Goal: Task Accomplishment & Management: Manage account settings

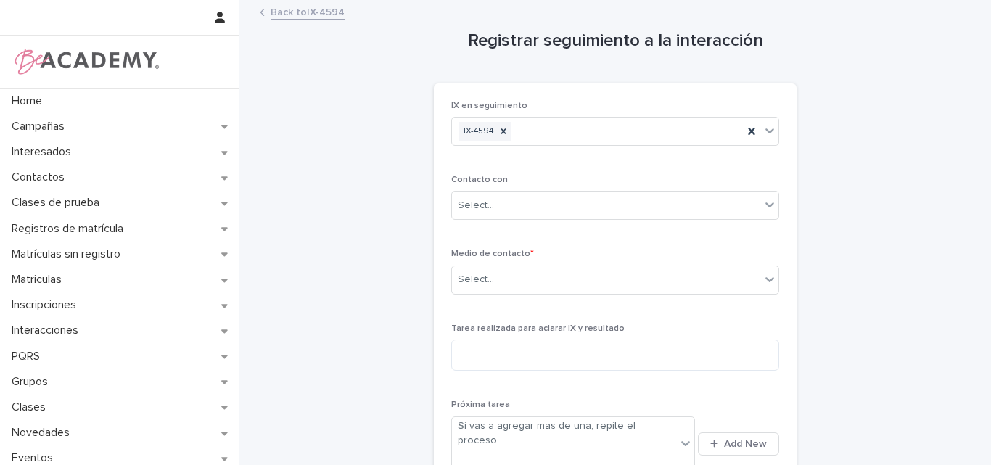
click at [281, 12] on link "Back to IX-4594" at bounding box center [308, 11] width 74 height 17
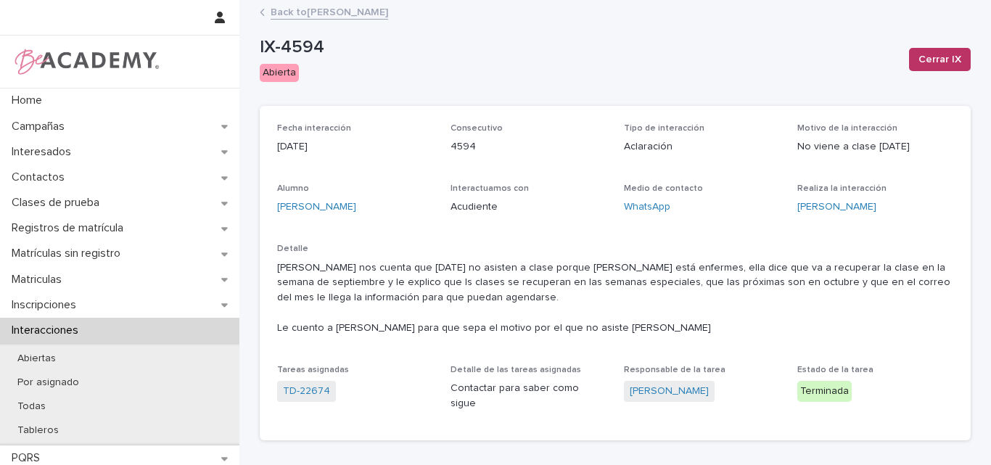
click at [306, 12] on link "Back to Victoria Pacheco Robledo" at bounding box center [330, 11] width 118 height 17
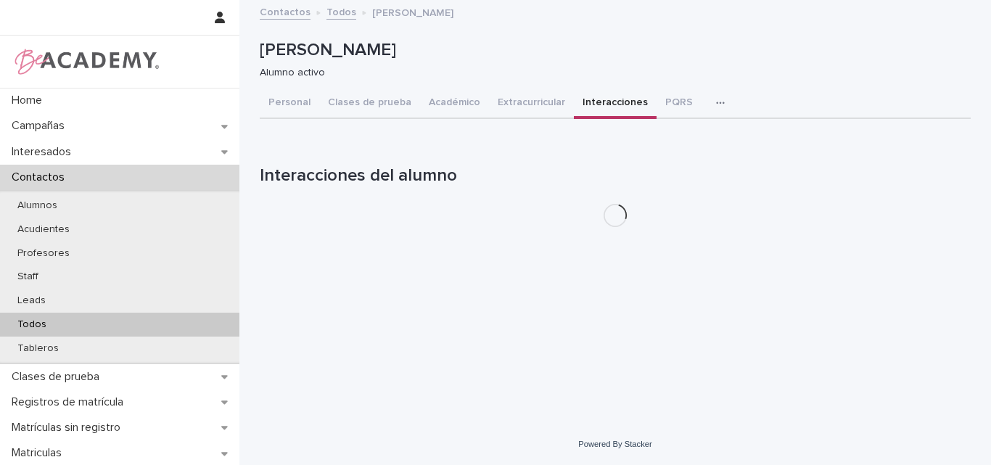
click at [25, 322] on p "Todos" at bounding box center [32, 325] width 52 height 12
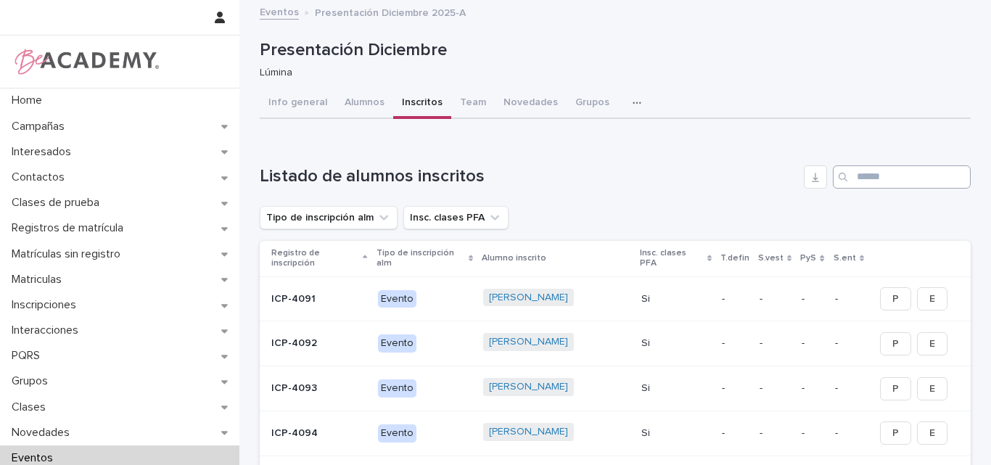
click at [866, 176] on input "Search" at bounding box center [902, 176] width 138 height 23
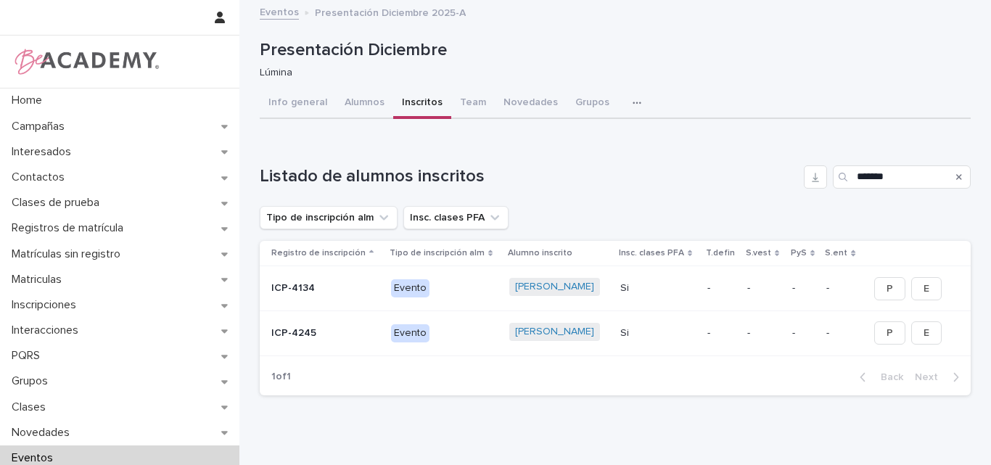
type input "*******"
click at [957, 176] on icon "Search" at bounding box center [960, 177] width 6 height 9
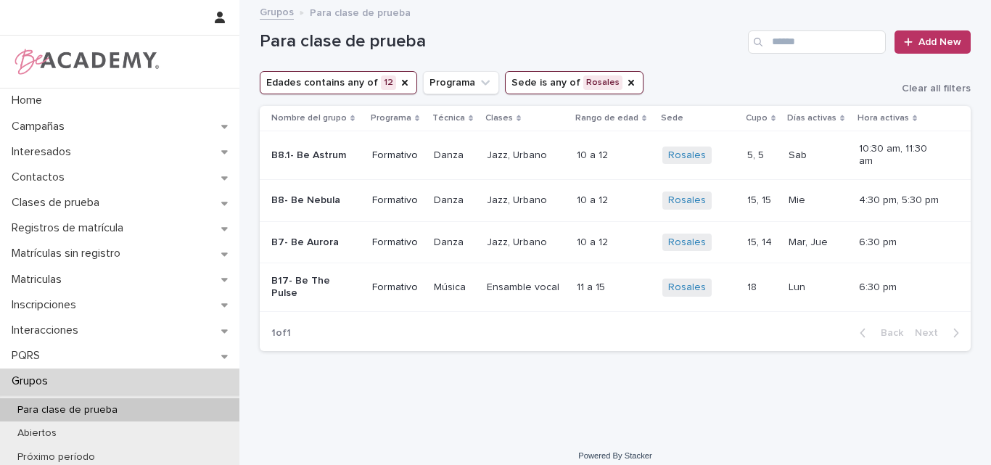
click at [330, 203] on p "B8- Be Nebula" at bounding box center [311, 201] width 81 height 12
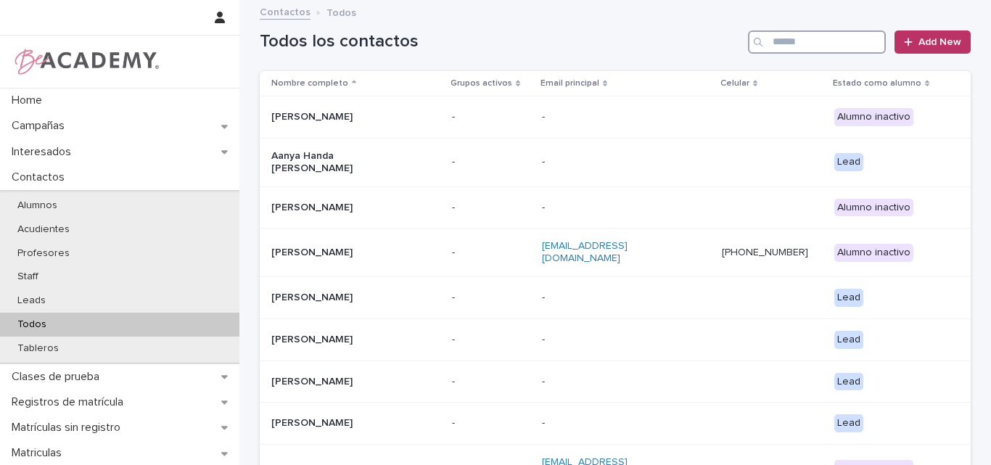
click at [803, 42] on input "Search" at bounding box center [817, 41] width 138 height 23
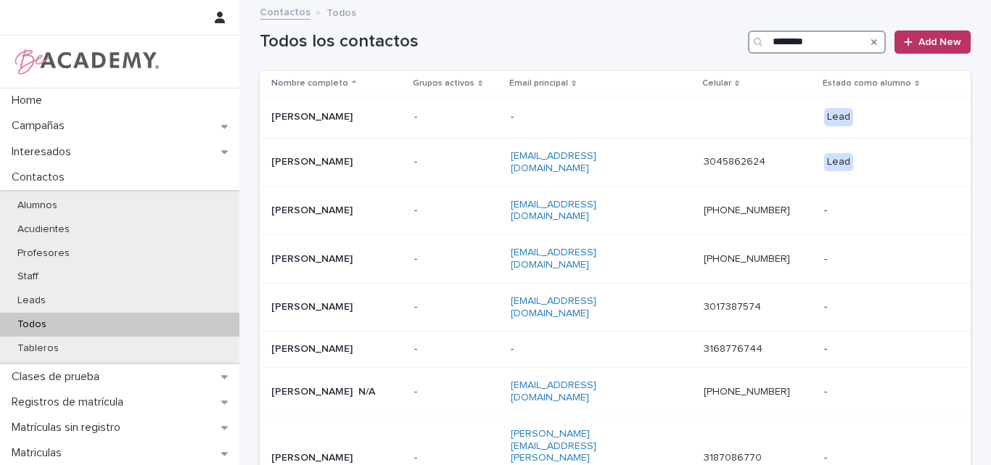
type input "*******"
click at [872, 42] on icon "Search" at bounding box center [875, 42] width 6 height 9
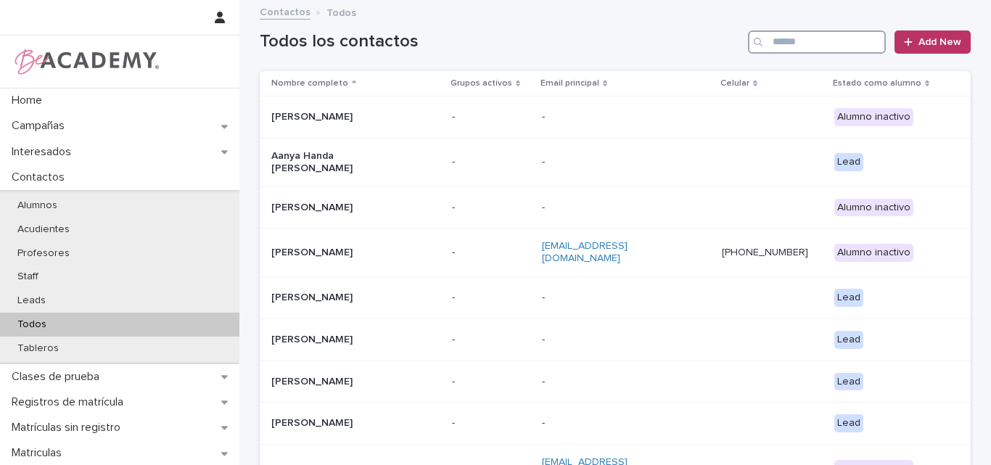
click at [793, 44] on input "Search" at bounding box center [817, 41] width 138 height 23
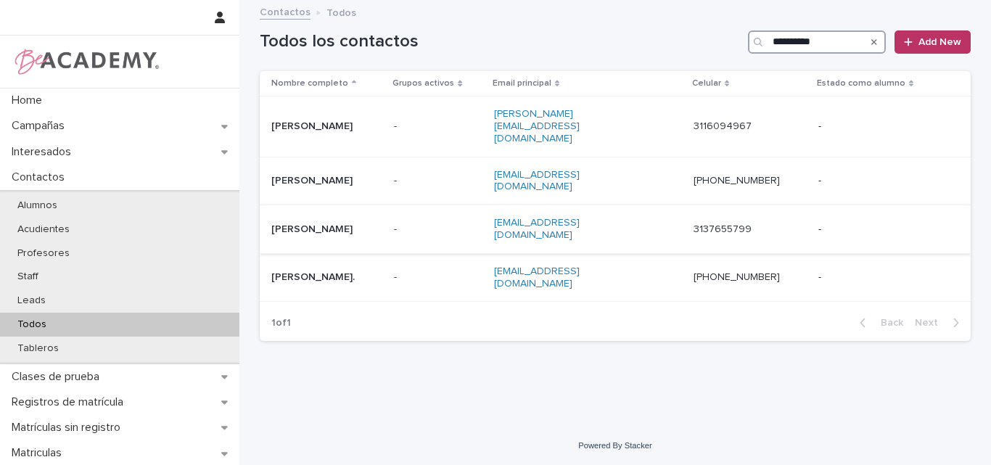
type input "**********"
click at [371, 218] on div "Natalia Betancur Sanchez" at bounding box center [326, 230] width 111 height 24
click at [340, 271] on p "Natalia Betancur Sanchez." at bounding box center [326, 277] width 111 height 12
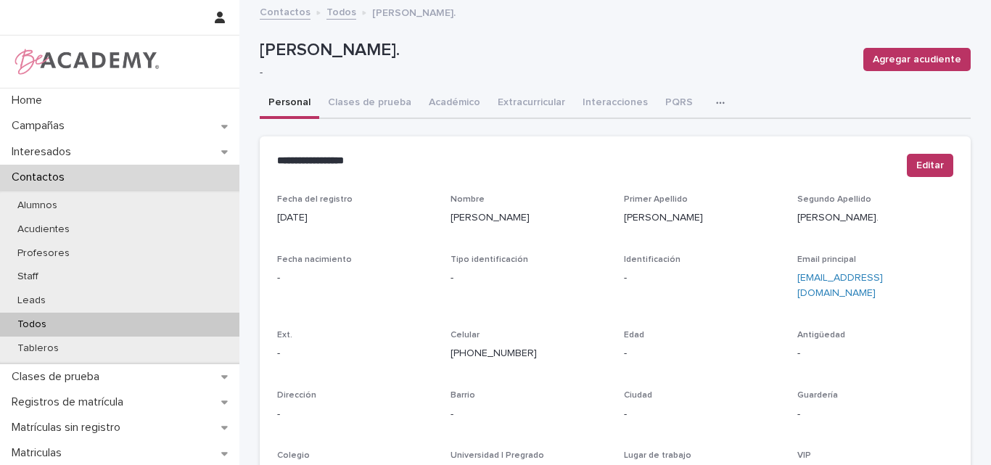
click at [40, 321] on p "Todos" at bounding box center [32, 325] width 52 height 12
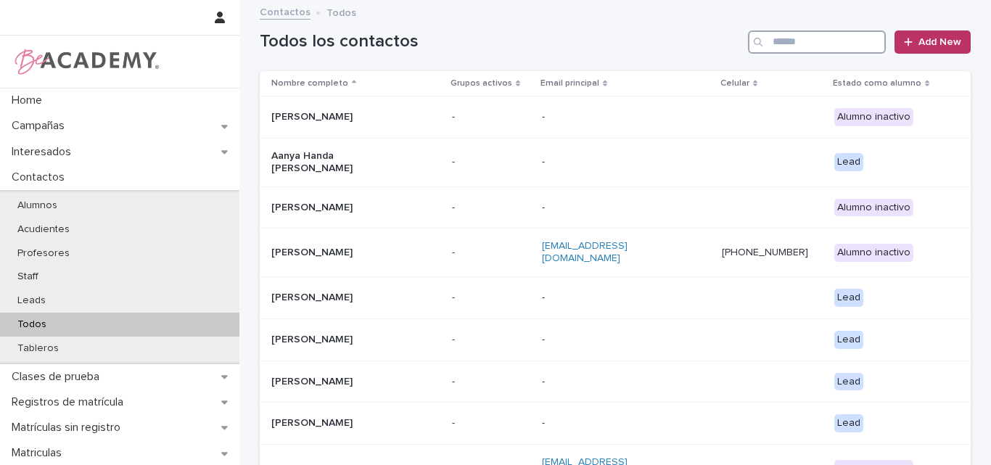
click at [774, 39] on input "Search" at bounding box center [817, 41] width 138 height 23
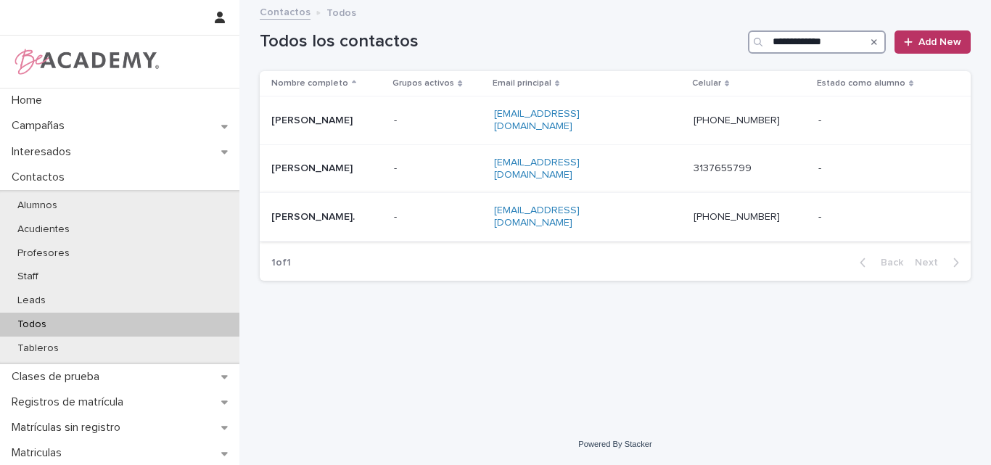
type input "**********"
click at [344, 211] on p "Natalia Betancur Sanchez." at bounding box center [326, 217] width 111 height 12
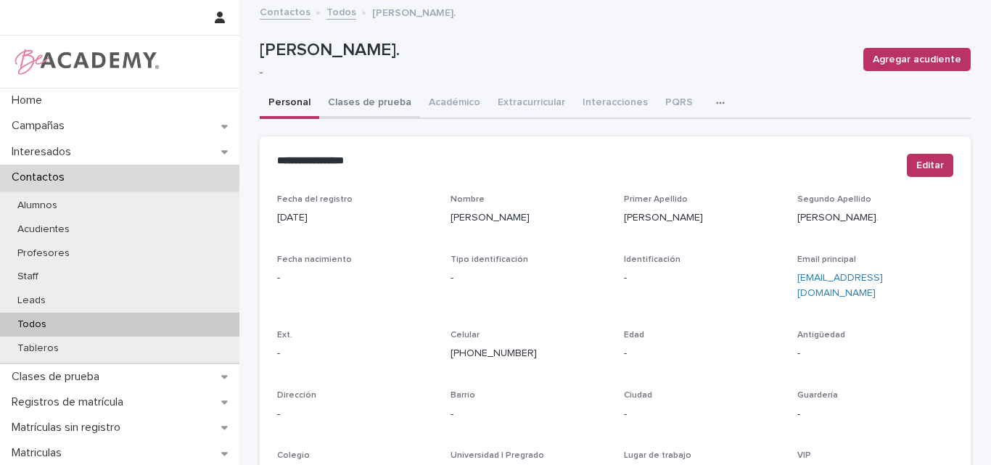
click at [364, 101] on button "Clases de prueba" at bounding box center [369, 104] width 101 height 30
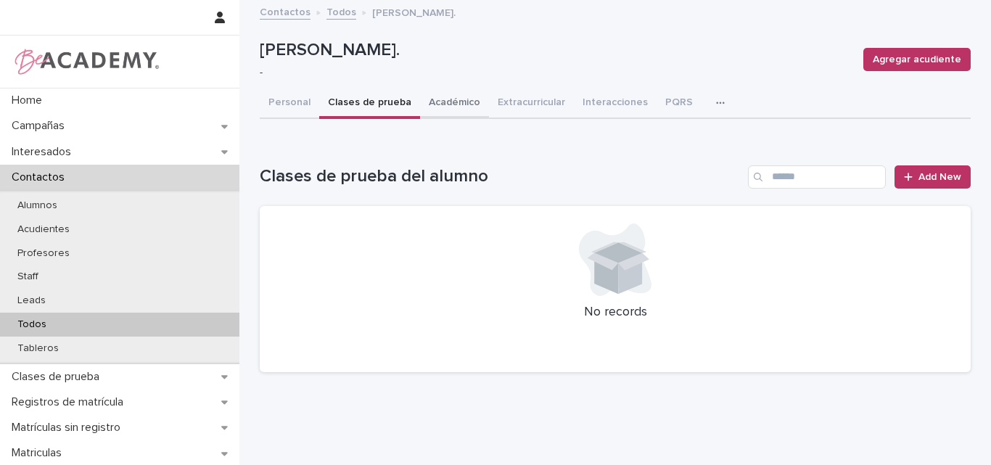
click at [425, 101] on button "Académico" at bounding box center [454, 104] width 69 height 30
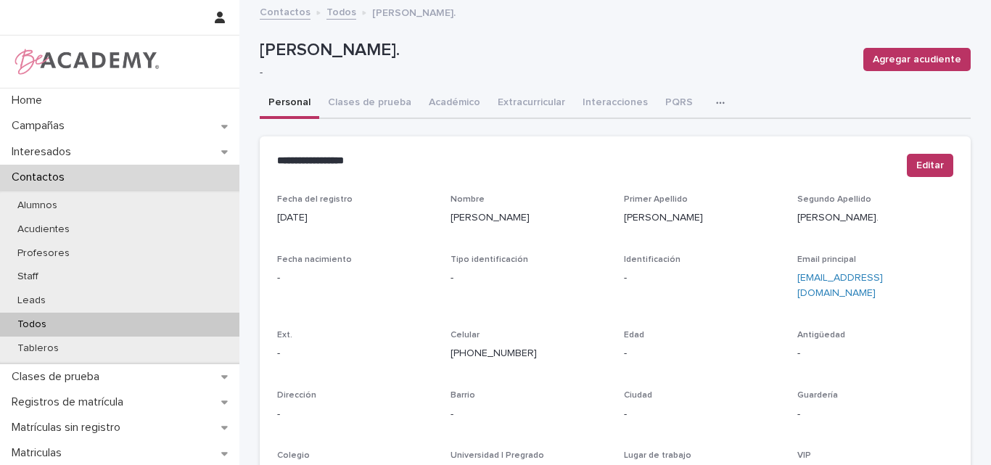
click at [290, 100] on button "Personal" at bounding box center [290, 104] width 60 height 30
click at [938, 160] on span "Editar" at bounding box center [931, 165] width 28 height 15
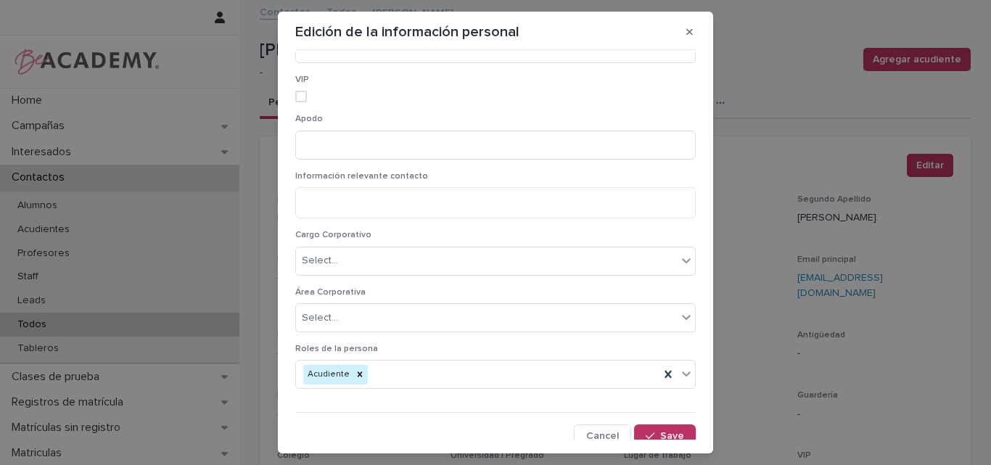
scroll to position [1070, 0]
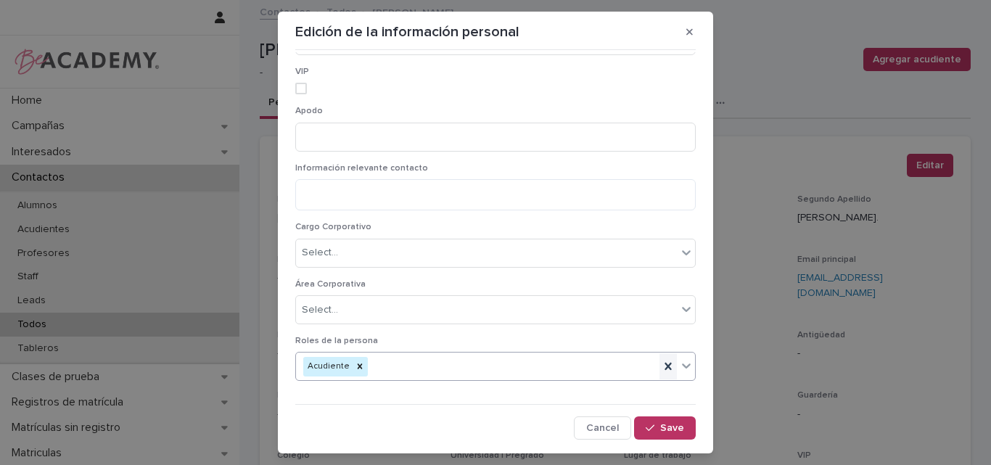
click at [665, 364] on icon at bounding box center [668, 366] width 7 height 7
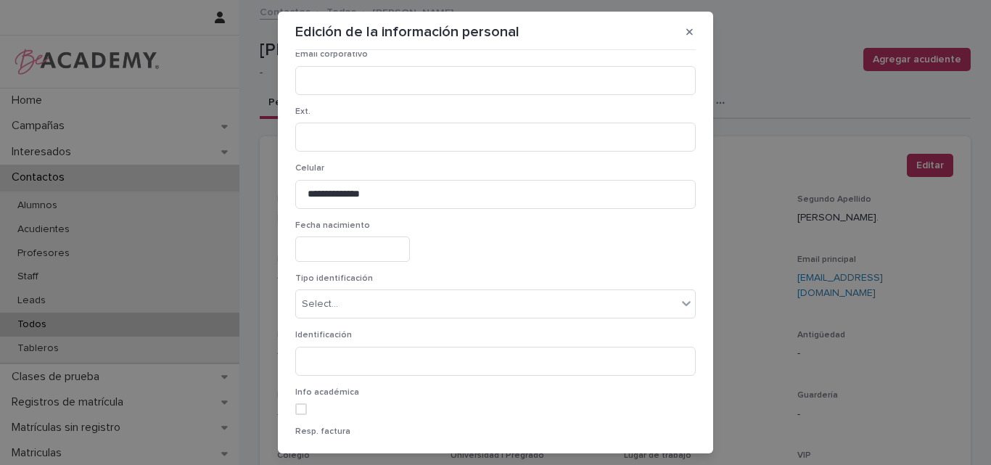
scroll to position [271, 0]
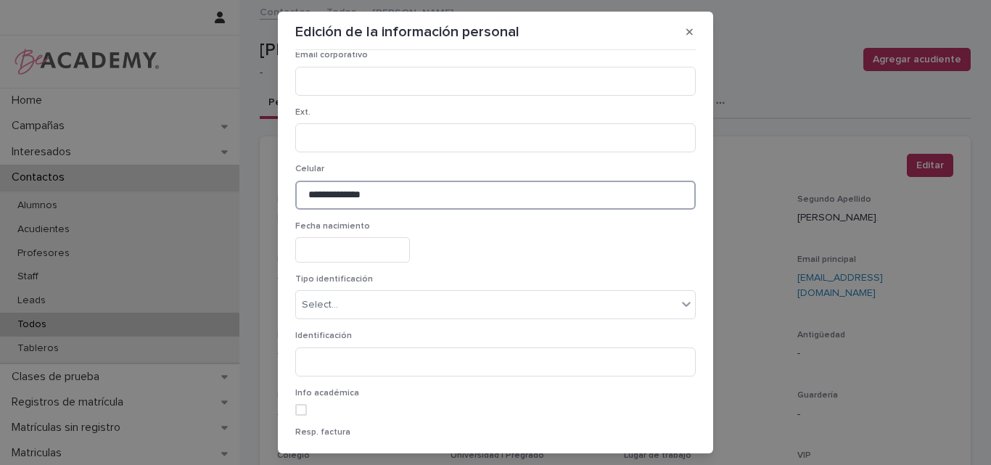
drag, startPoint x: 403, startPoint y: 189, endPoint x: 282, endPoint y: 189, distance: 120.5
click at [282, 189] on section "**********" at bounding box center [495, 233] width 435 height 442
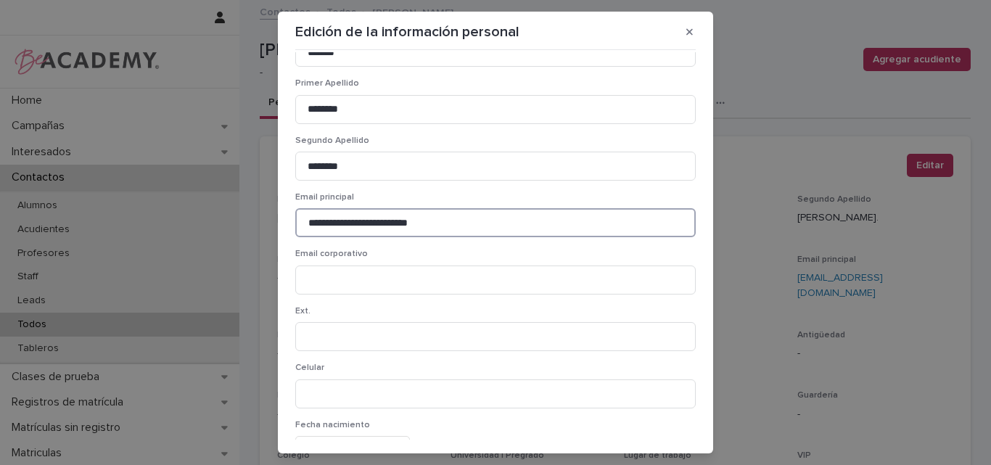
drag, startPoint x: 446, startPoint y: 221, endPoint x: 227, endPoint y: 221, distance: 219.2
click at [227, 221] on div "**********" at bounding box center [495, 232] width 991 height 465
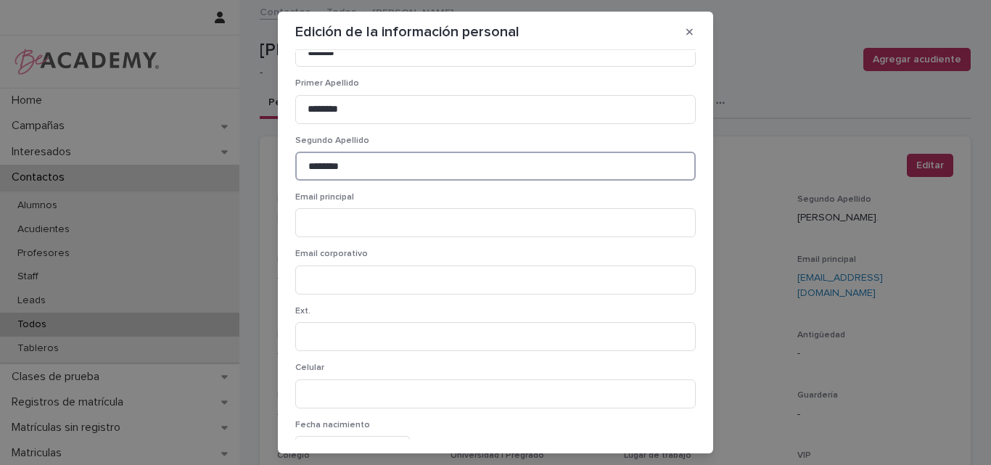
drag, startPoint x: 365, startPoint y: 163, endPoint x: 279, endPoint y: 163, distance: 85.6
click at [281, 163] on section "**********" at bounding box center [495, 233] width 435 height 442
drag, startPoint x: 375, startPoint y: 117, endPoint x: 287, endPoint y: 117, distance: 87.8
click at [292, 117] on div "**********" at bounding box center [496, 246] width 408 height 388
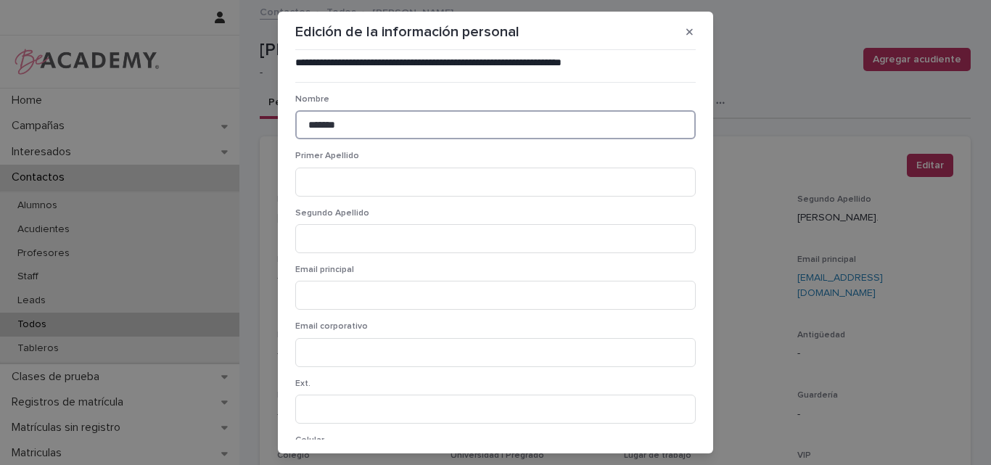
drag, startPoint x: 354, startPoint y: 121, endPoint x: 281, endPoint y: 128, distance: 73.6
click at [281, 128] on section "**********" at bounding box center [495, 233] width 435 height 442
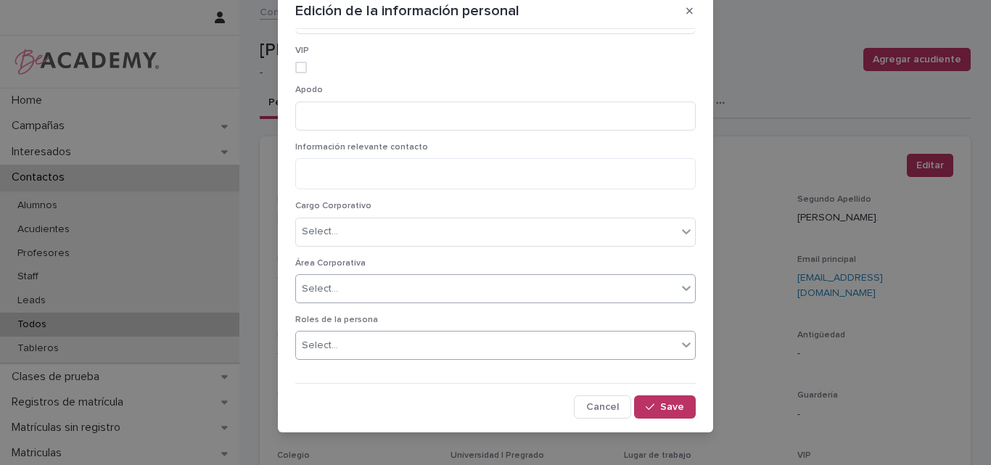
scroll to position [32, 0]
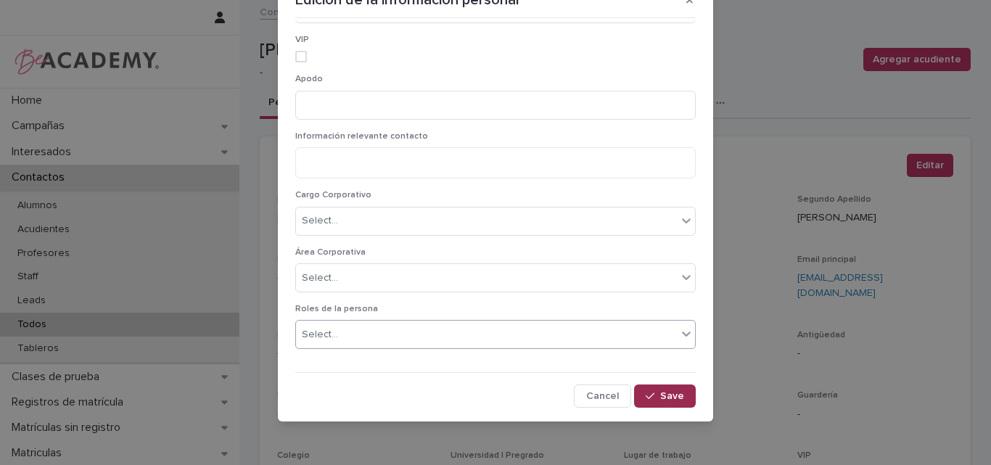
click at [660, 397] on span "Save" at bounding box center [672, 396] width 24 height 10
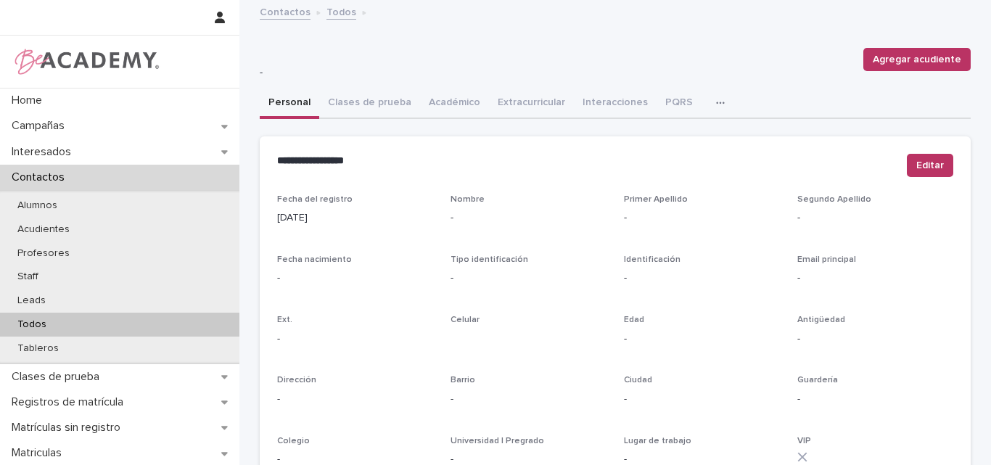
click at [31, 324] on p "Todos" at bounding box center [32, 325] width 52 height 12
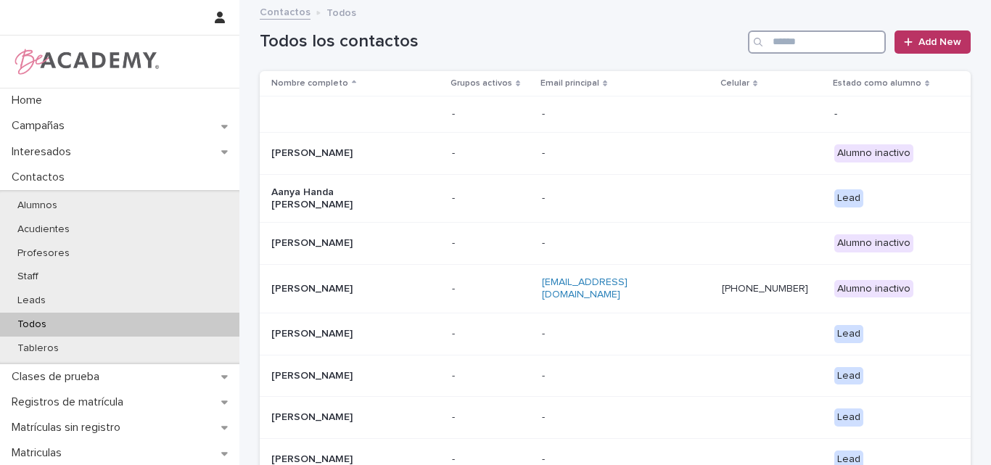
click at [813, 44] on input "Search" at bounding box center [817, 41] width 138 height 23
click at [795, 38] on input "Search" at bounding box center [817, 41] width 138 height 23
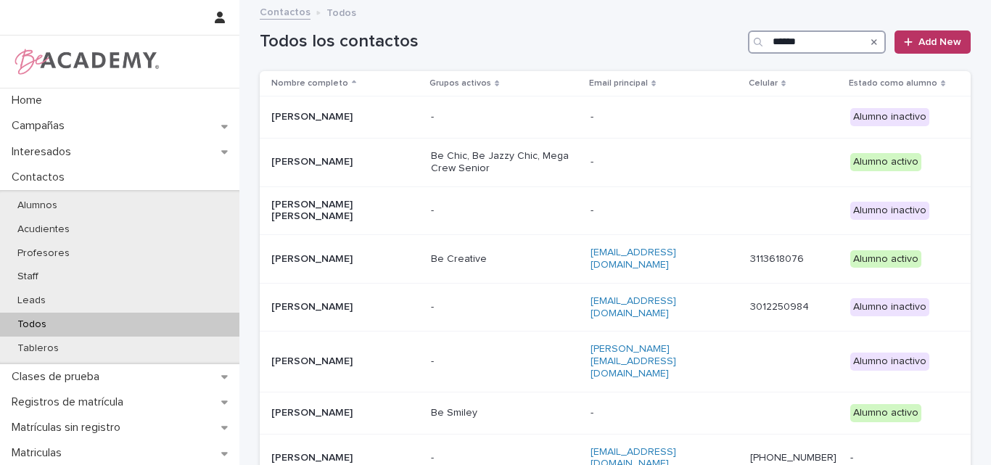
type input "******"
click at [872, 41] on icon "Search" at bounding box center [875, 42] width 6 height 9
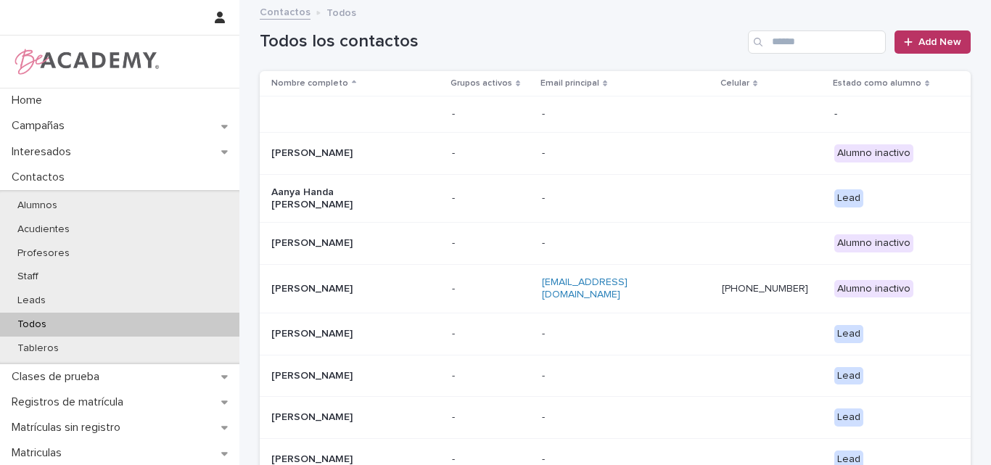
click at [692, 44] on h1 "Todos los contactos" at bounding box center [501, 41] width 483 height 21
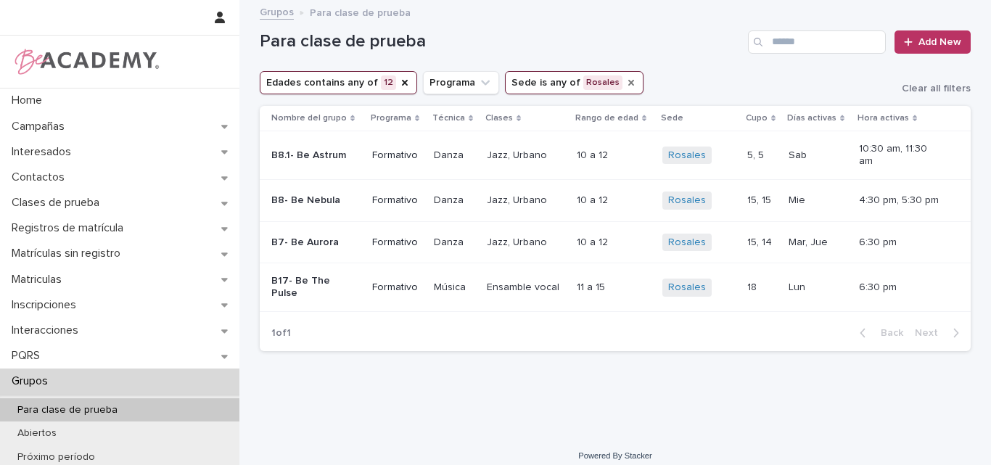
click at [629, 81] on icon "Sede" at bounding box center [632, 83] width 6 height 6
click at [399, 78] on icon "Edades" at bounding box center [405, 83] width 12 height 12
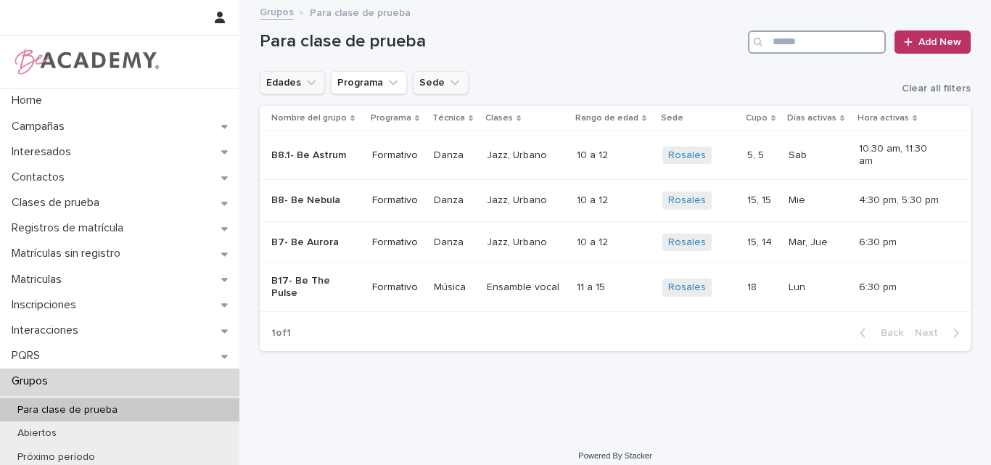
click at [811, 40] on input "Search" at bounding box center [817, 41] width 138 height 23
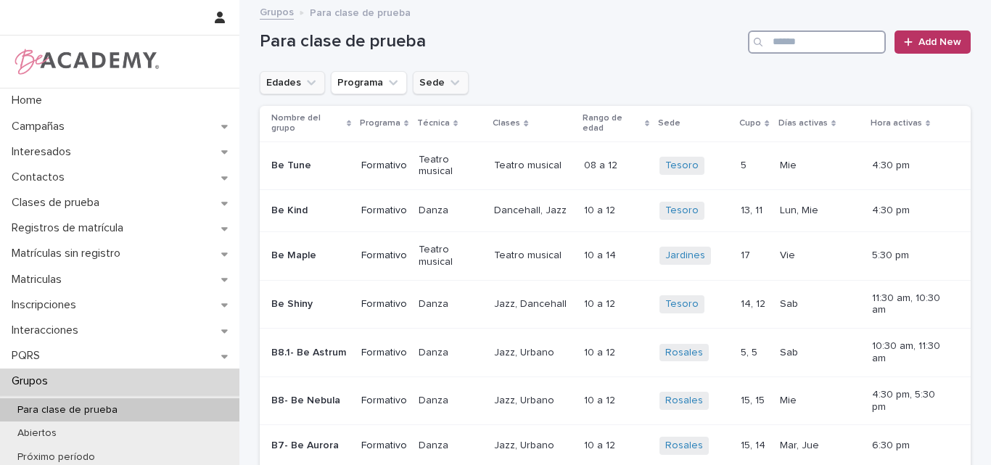
click at [811, 40] on input "Search" at bounding box center [817, 41] width 138 height 23
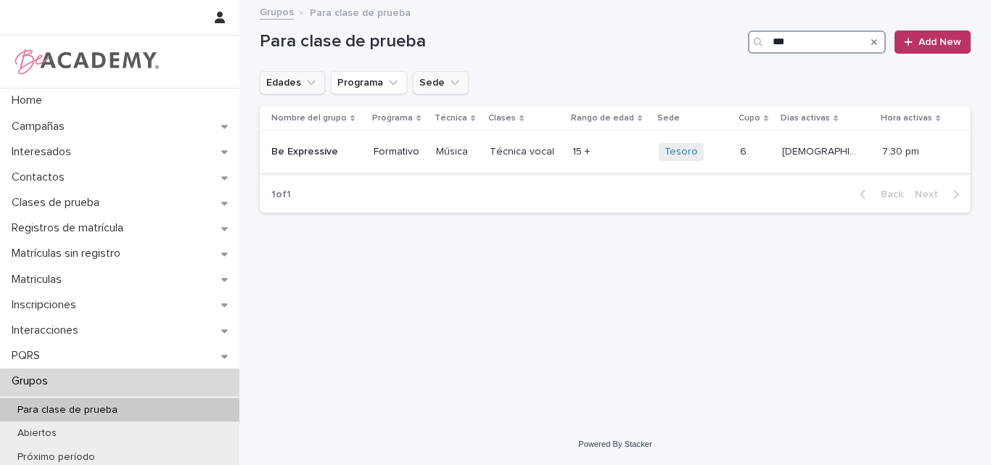
type input "***"
click at [295, 155] on p "Be Expressive" at bounding box center [311, 152] width 81 height 12
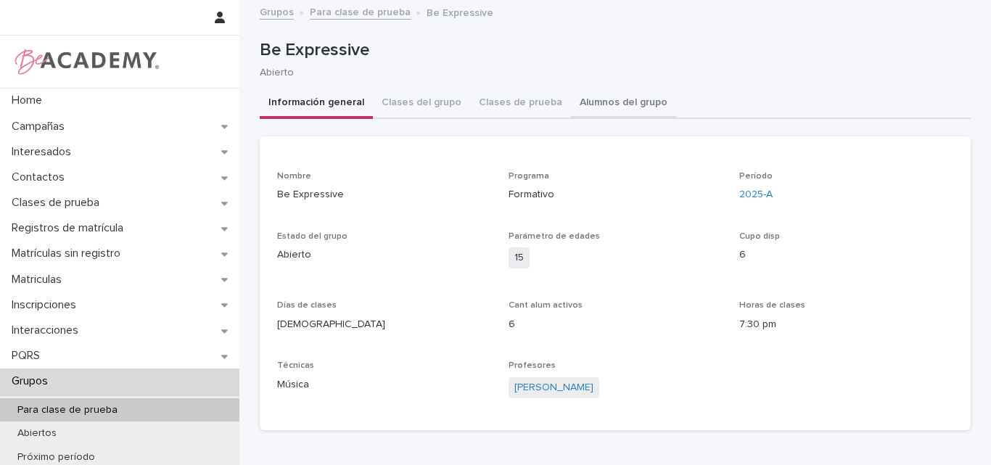
click at [616, 95] on button "Alumnos del grupo" at bounding box center [623, 104] width 105 height 30
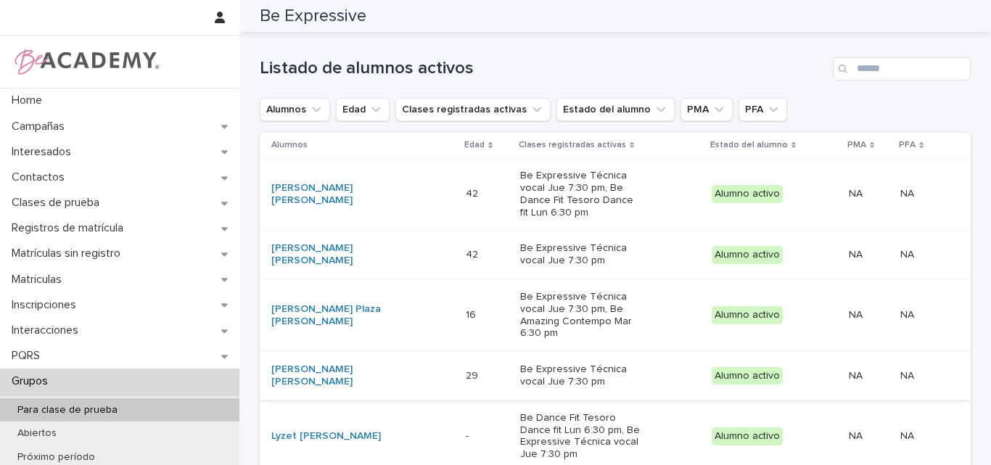
scroll to position [73, 0]
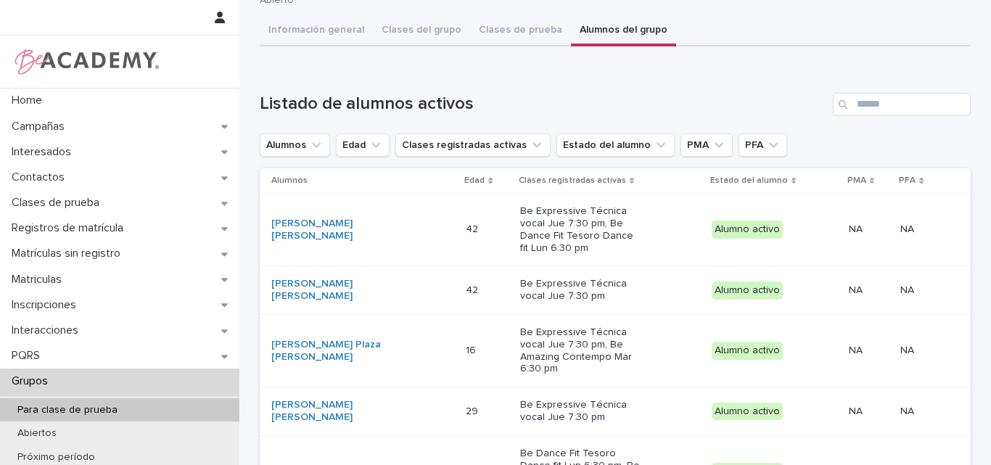
click at [351, 298] on div "[PERSON_NAME] [PERSON_NAME]" at bounding box center [362, 290] width 183 height 36
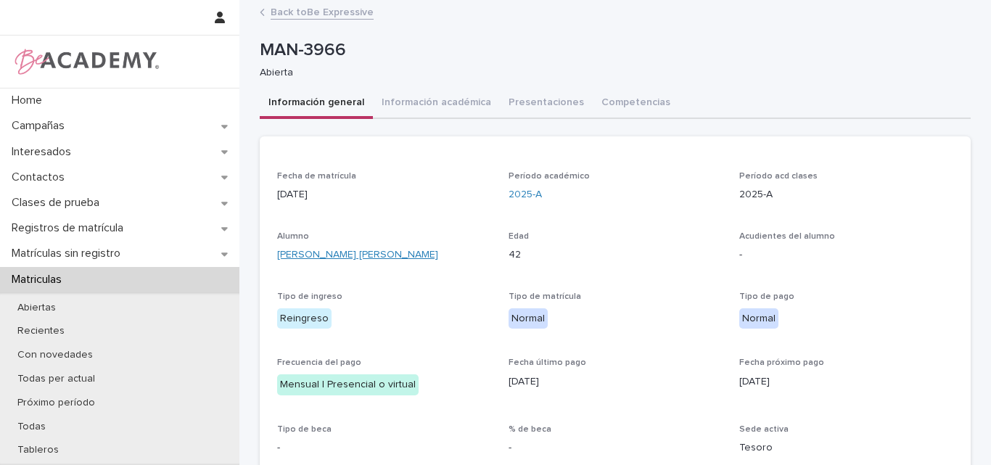
click at [345, 256] on link "[PERSON_NAME] [PERSON_NAME]" at bounding box center [357, 255] width 161 height 15
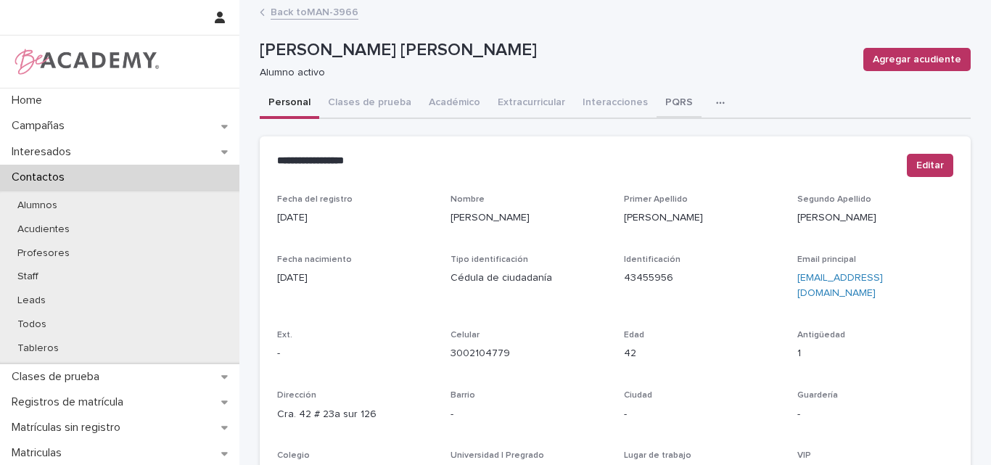
click at [660, 102] on button "PQRS" at bounding box center [679, 104] width 45 height 30
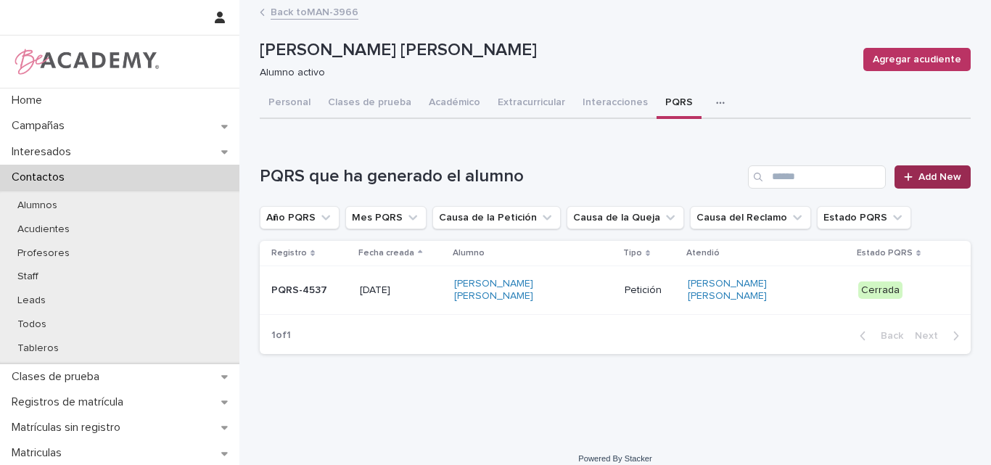
click at [922, 178] on span "Add New" at bounding box center [940, 177] width 43 height 10
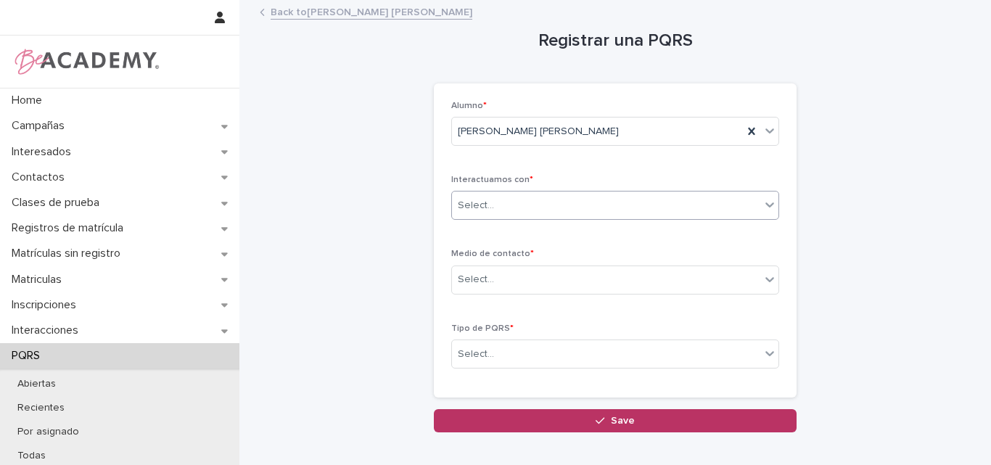
click at [763, 203] on icon at bounding box center [770, 204] width 15 height 15
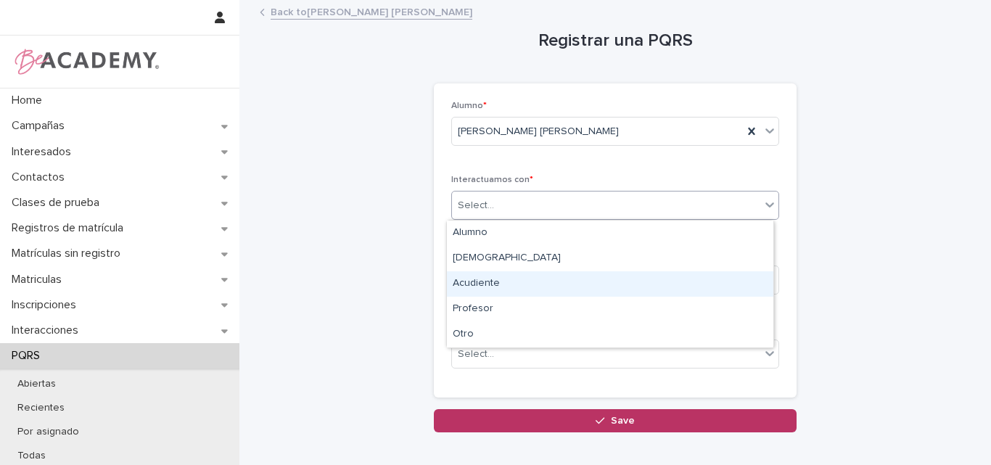
click at [491, 279] on div "Acudiente" at bounding box center [610, 283] width 327 height 25
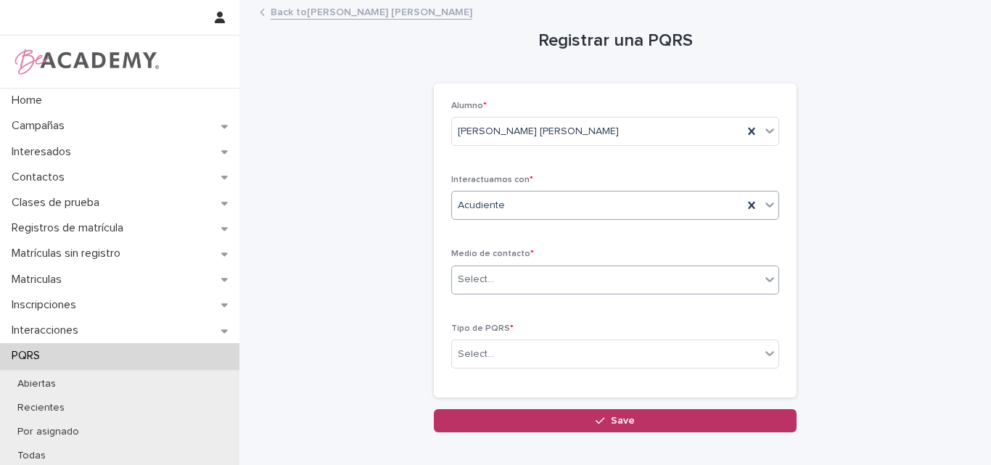
click at [528, 287] on div "Select..." at bounding box center [606, 280] width 308 height 24
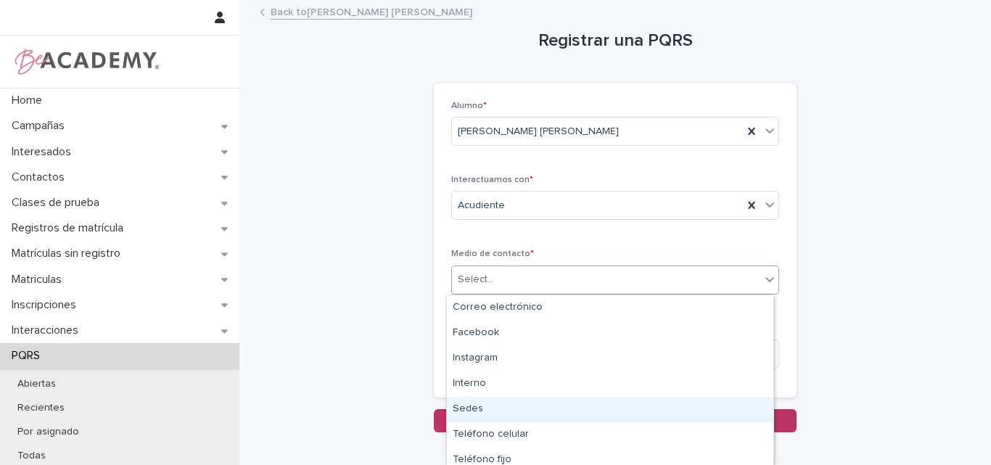
type input "*"
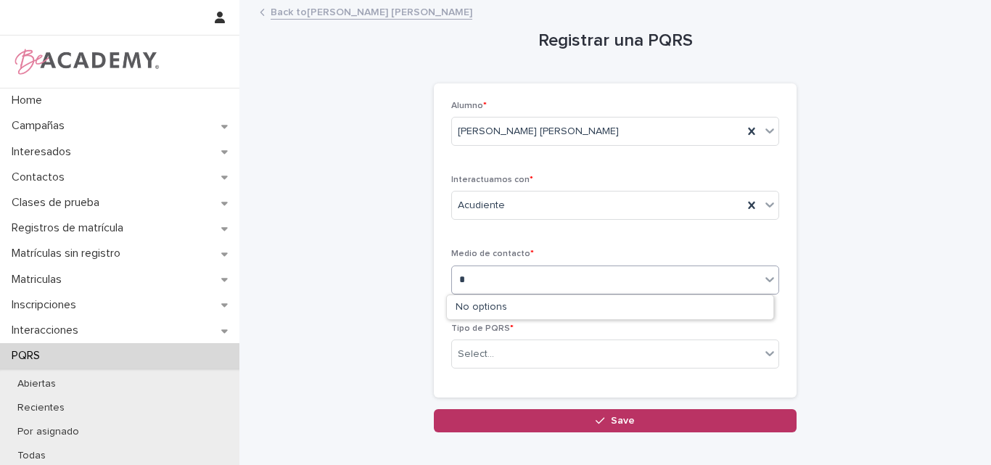
type input "**"
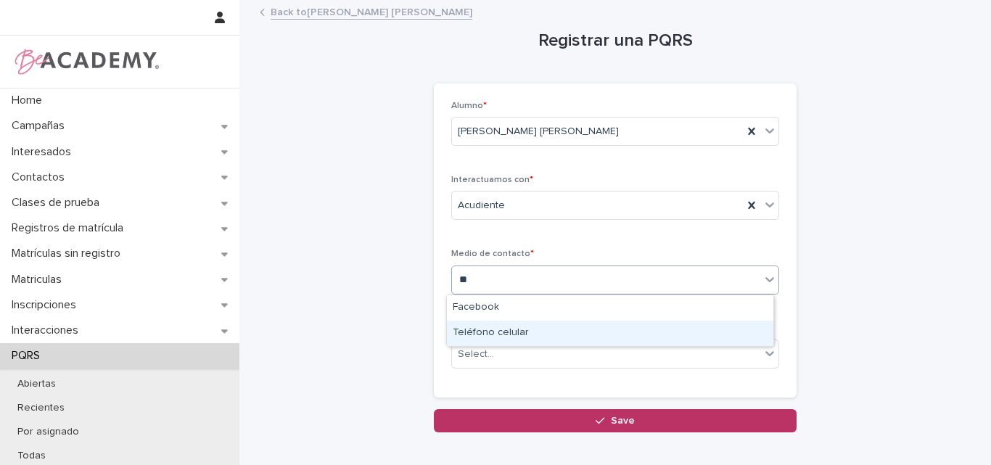
click at [496, 334] on div "Teléfono celular" at bounding box center [610, 333] width 327 height 25
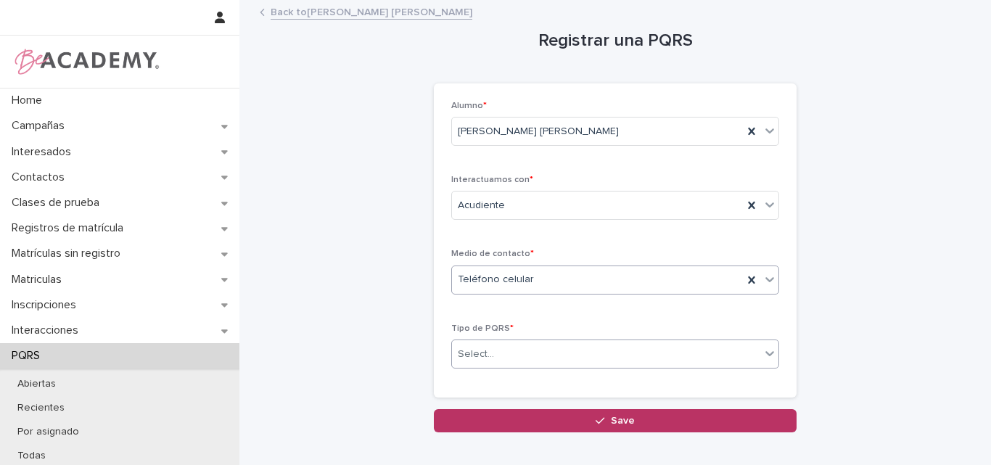
click at [684, 352] on div "Select..." at bounding box center [606, 355] width 308 height 24
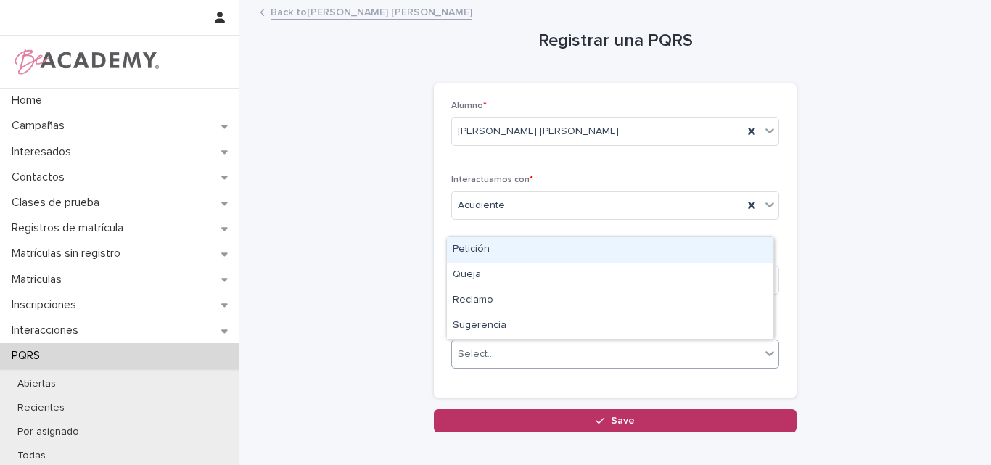
click at [502, 250] on div "Petición" at bounding box center [610, 249] width 327 height 25
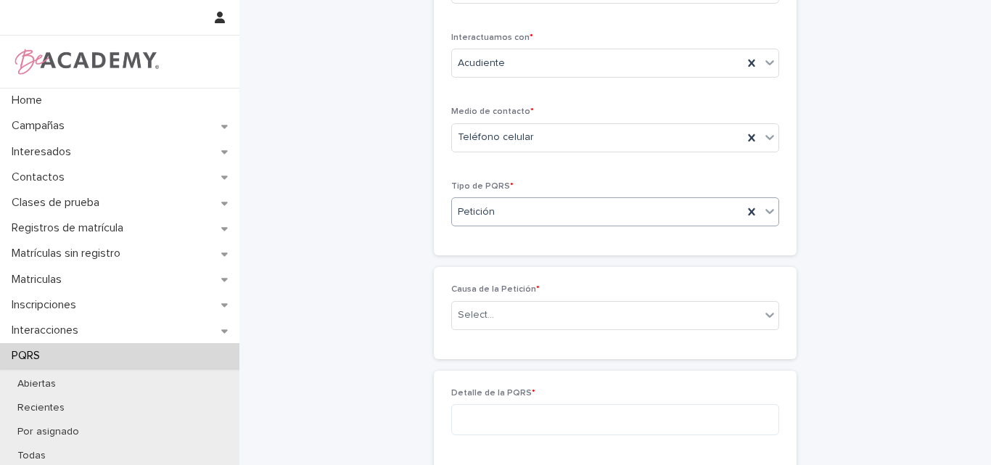
scroll to position [145, 0]
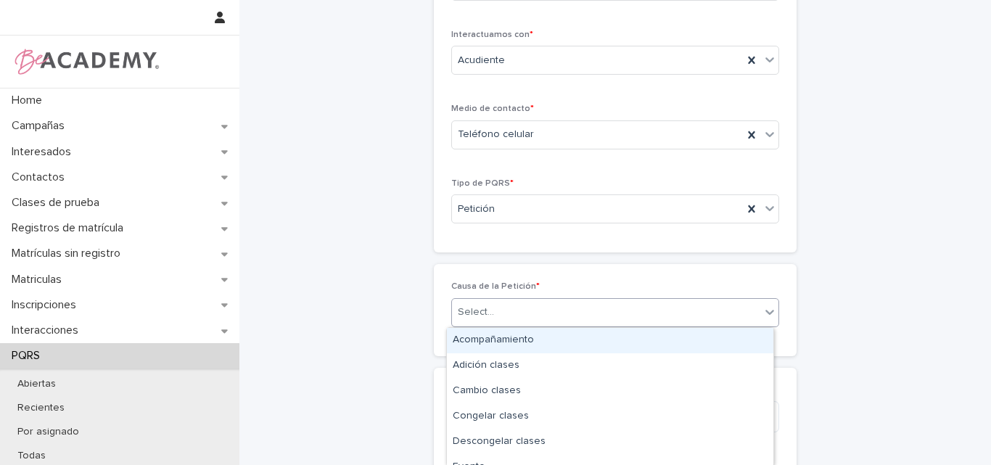
click at [497, 308] on div "Select..." at bounding box center [606, 312] width 308 height 24
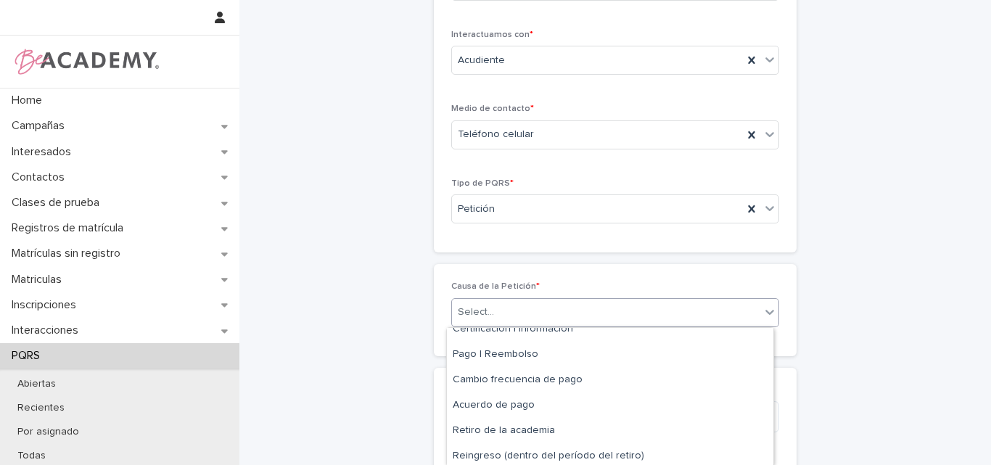
scroll to position [167, 0]
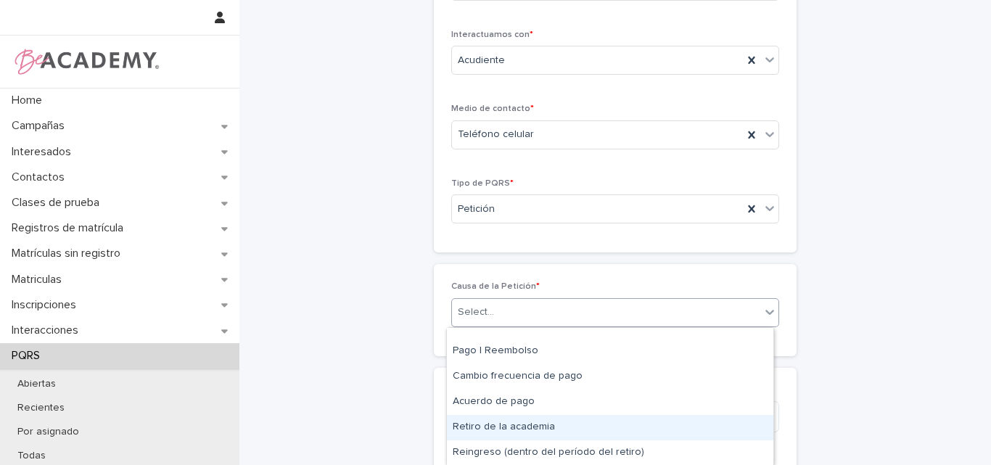
click at [523, 428] on div "Retiro de la academia" at bounding box center [610, 427] width 327 height 25
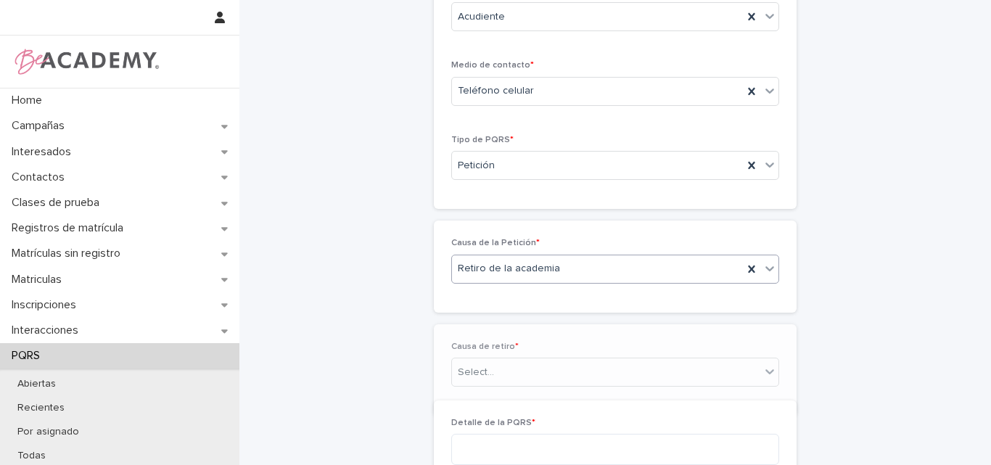
scroll to position [197, 0]
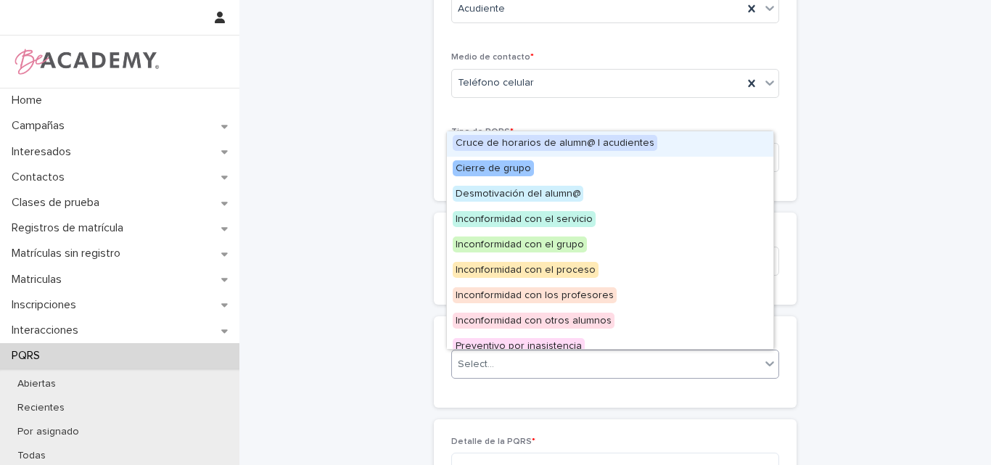
click at [510, 363] on div "Select..." at bounding box center [606, 365] width 308 height 24
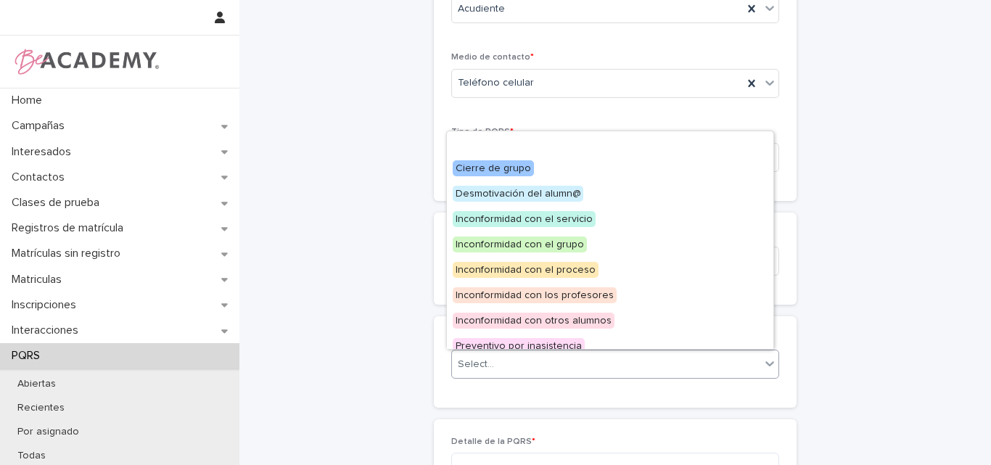
scroll to position [62, 0]
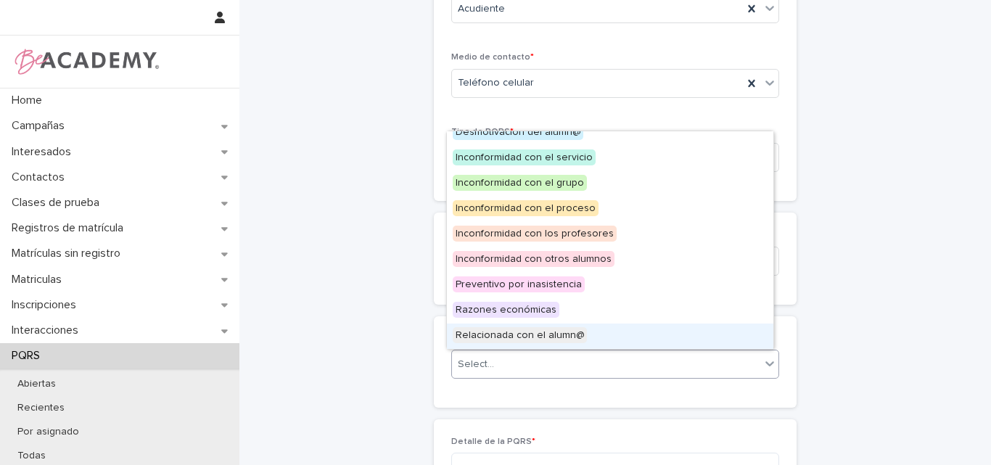
click at [507, 338] on span "Relacionada con el alumn@" at bounding box center [520, 335] width 134 height 16
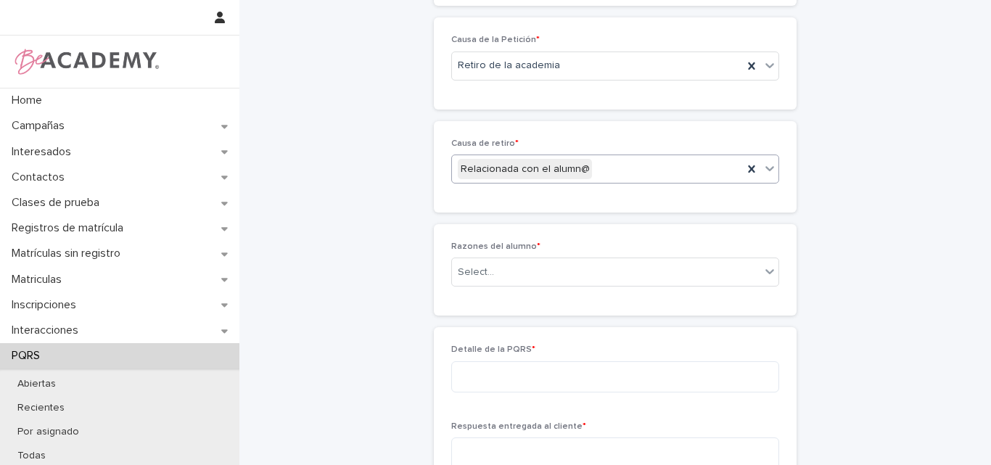
scroll to position [393, 0]
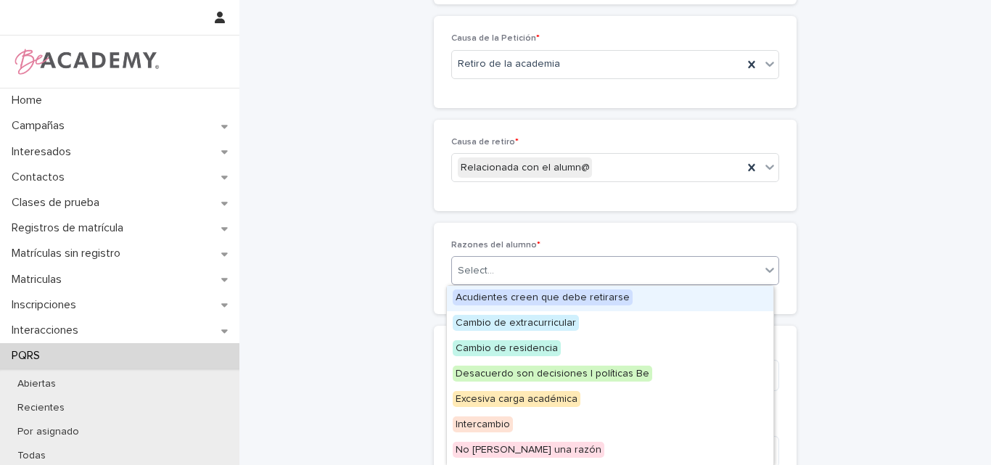
click at [550, 275] on div "Select..." at bounding box center [606, 271] width 308 height 24
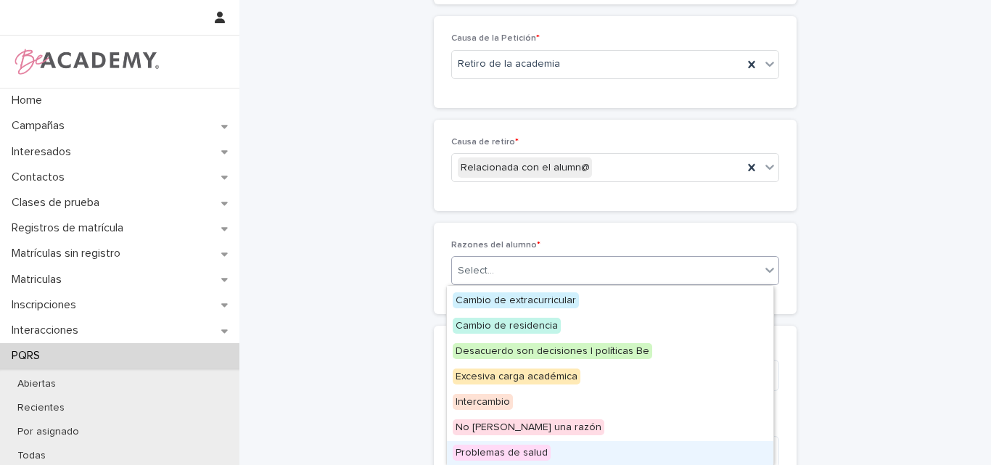
scroll to position [0, 0]
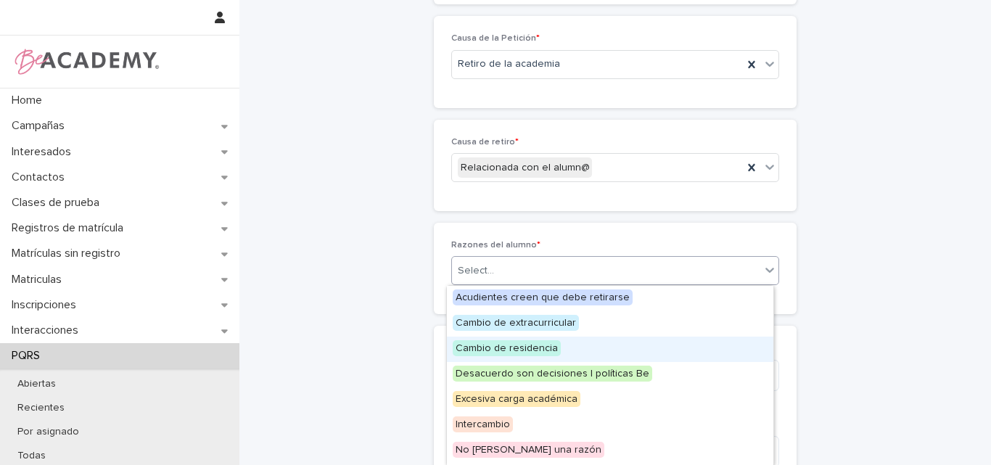
click at [547, 346] on span "Cambio de residencia" at bounding box center [507, 348] width 108 height 16
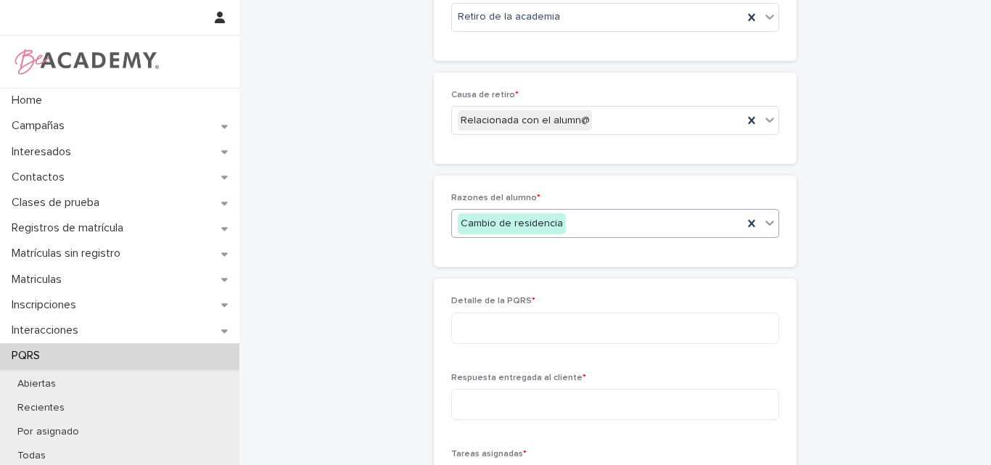
scroll to position [466, 0]
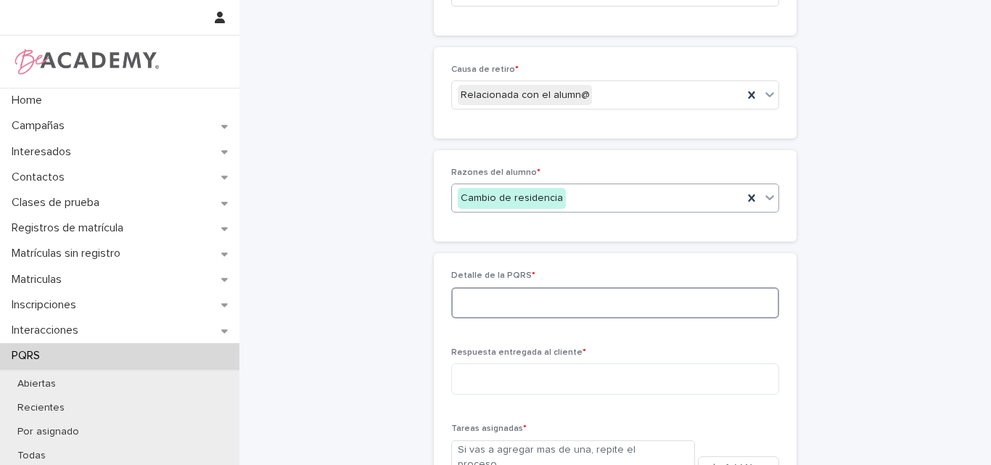
click at [552, 300] on textarea at bounding box center [615, 302] width 328 height 31
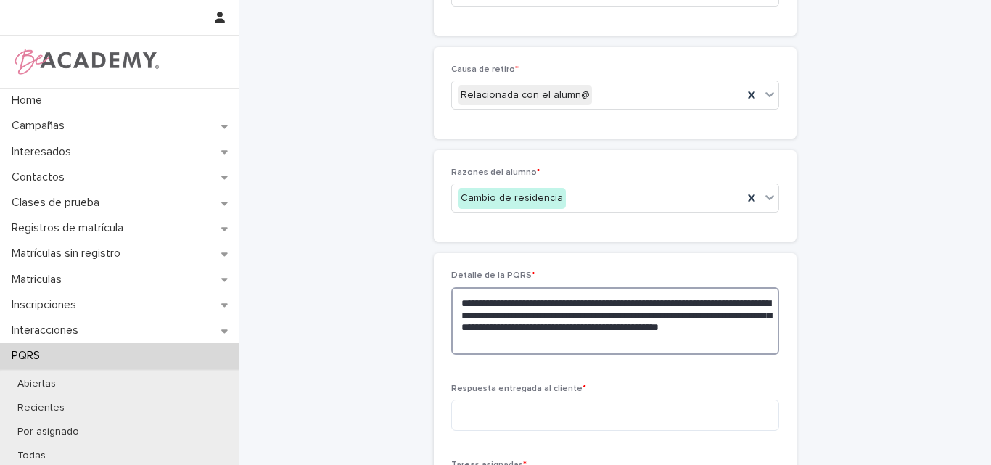
click at [555, 341] on textarea "**********" at bounding box center [615, 321] width 328 height 68
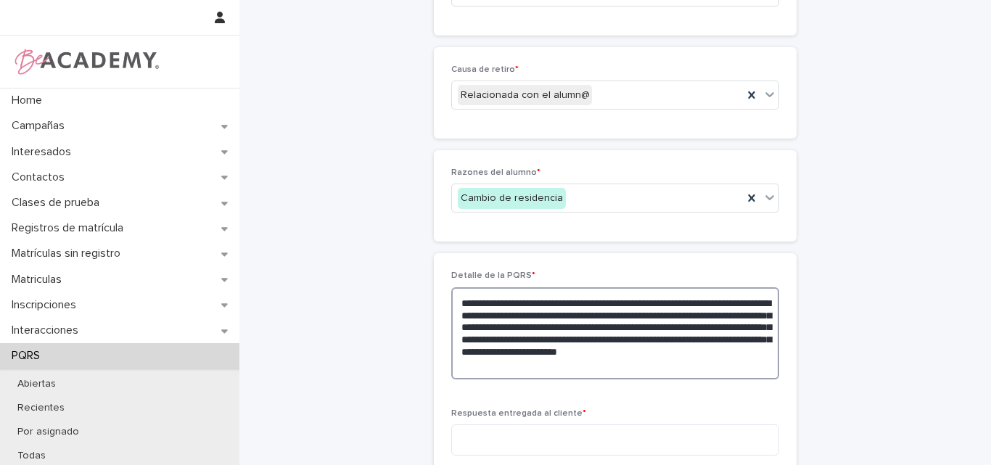
scroll to position [611, 0]
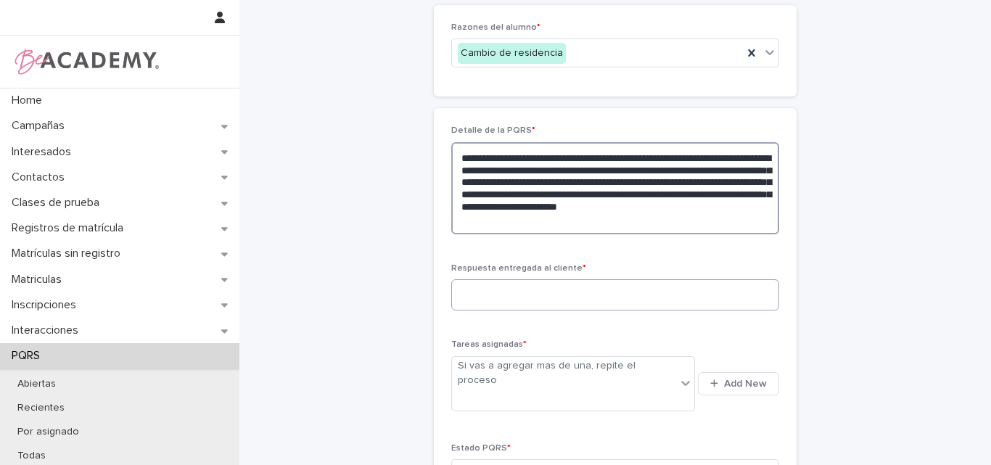
type textarea "**********"
click at [544, 289] on textarea at bounding box center [615, 294] width 328 height 31
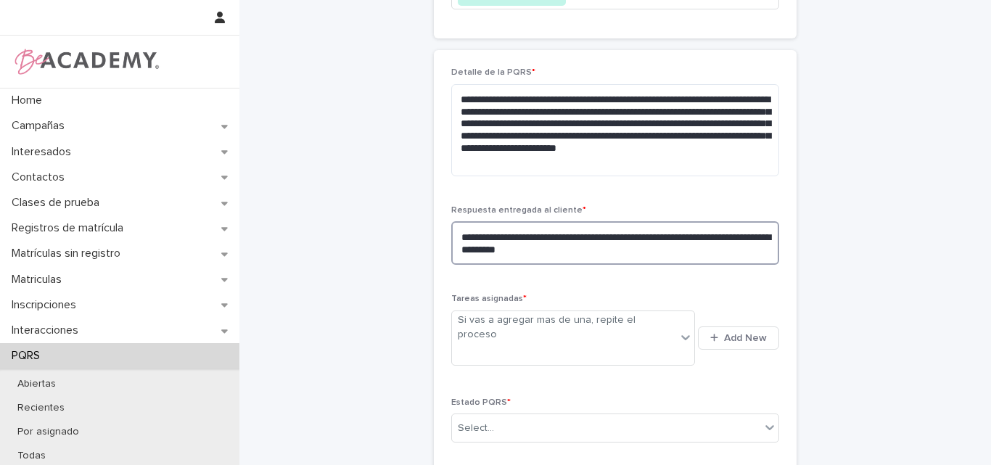
scroll to position [684, 0]
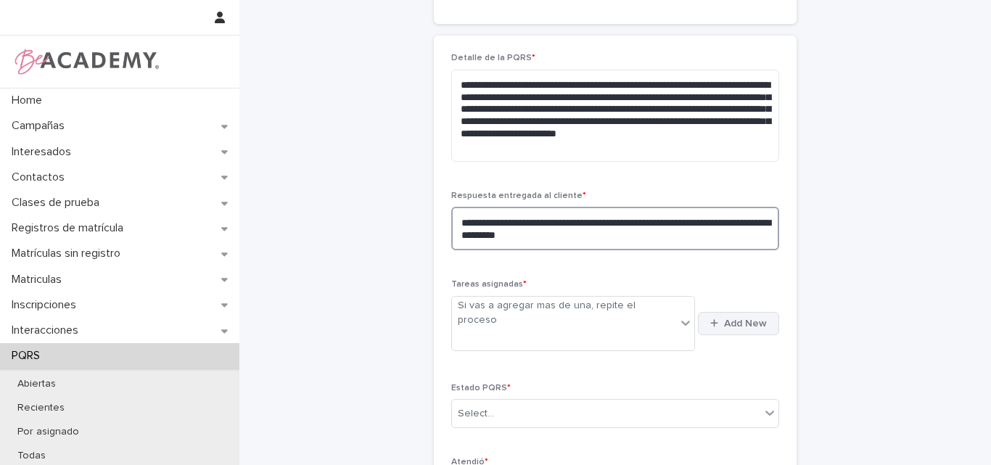
type textarea "**********"
click at [708, 312] on button "Add New" at bounding box center [738, 323] width 81 height 23
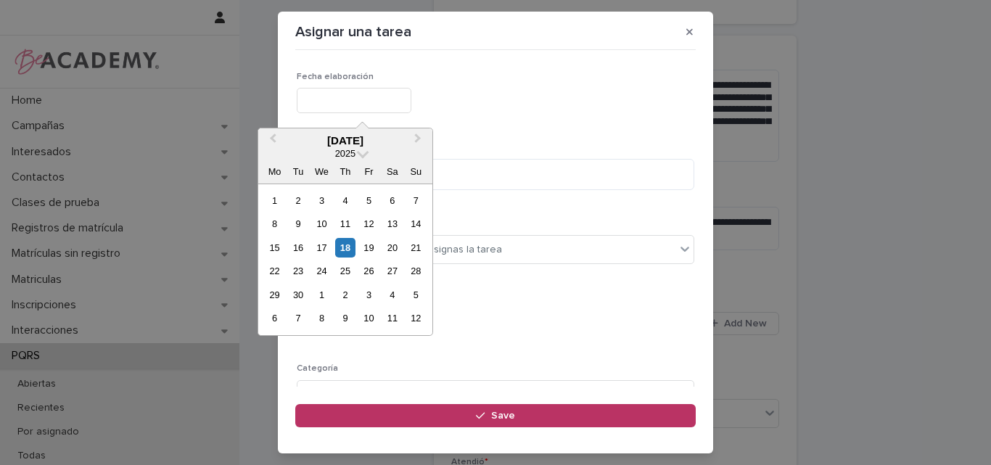
type input "**********"
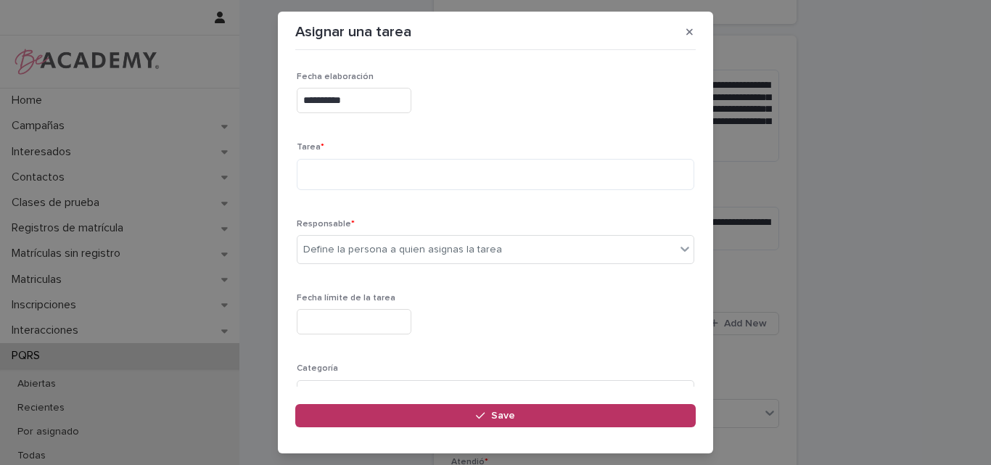
click at [388, 91] on input "**********" at bounding box center [354, 100] width 115 height 25
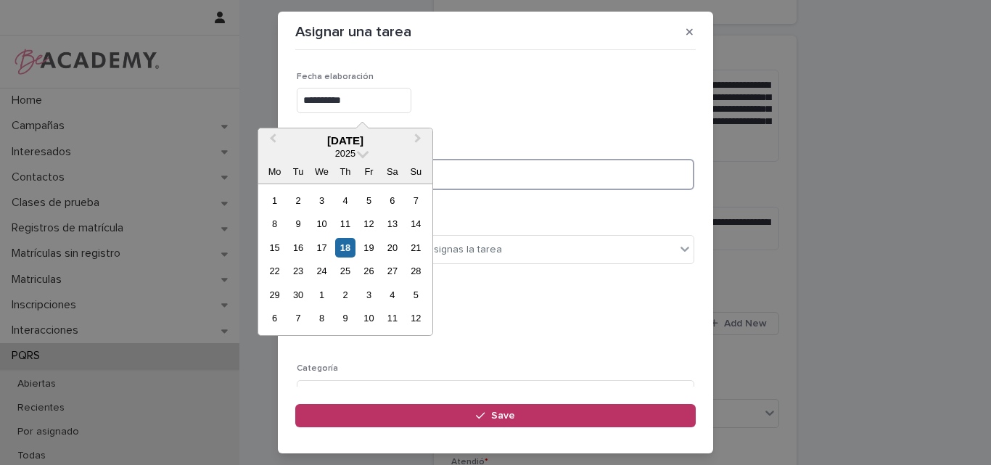
click at [492, 174] on textarea at bounding box center [496, 174] width 398 height 31
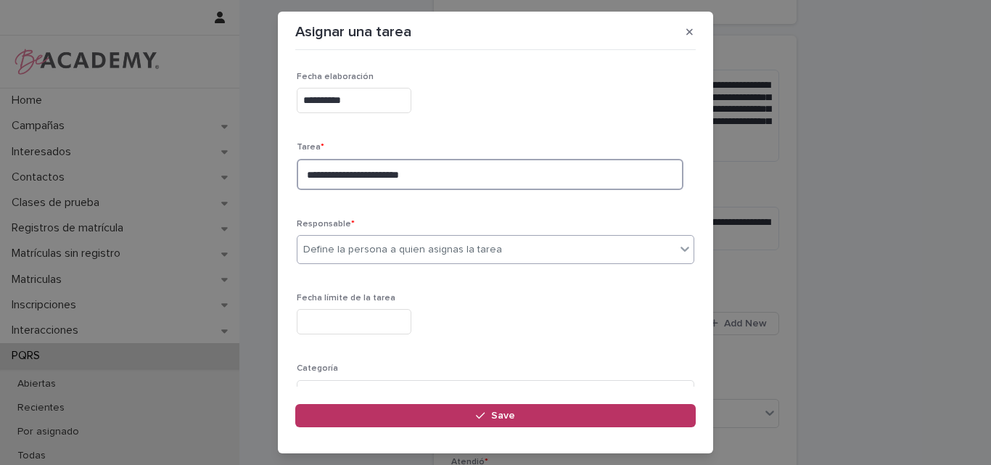
type textarea "**********"
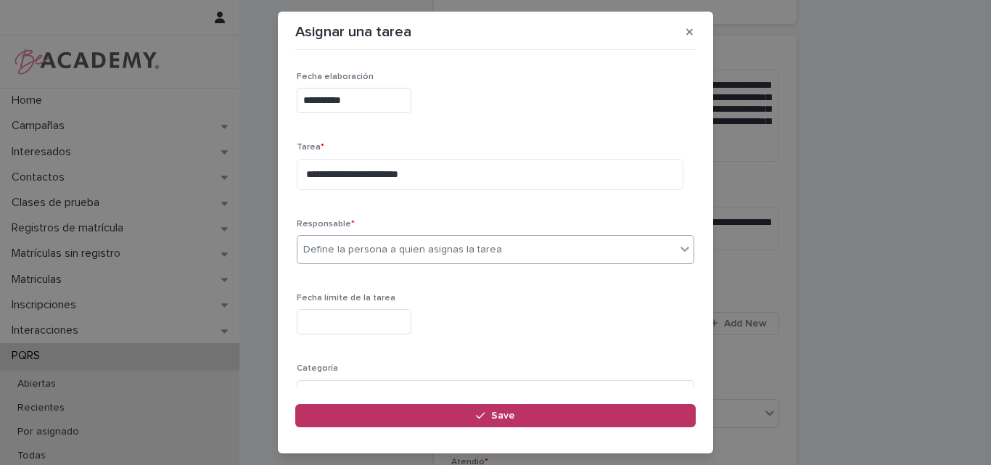
click at [412, 237] on div "Define la persona a quien asignas la tarea" at bounding box center [496, 249] width 398 height 29
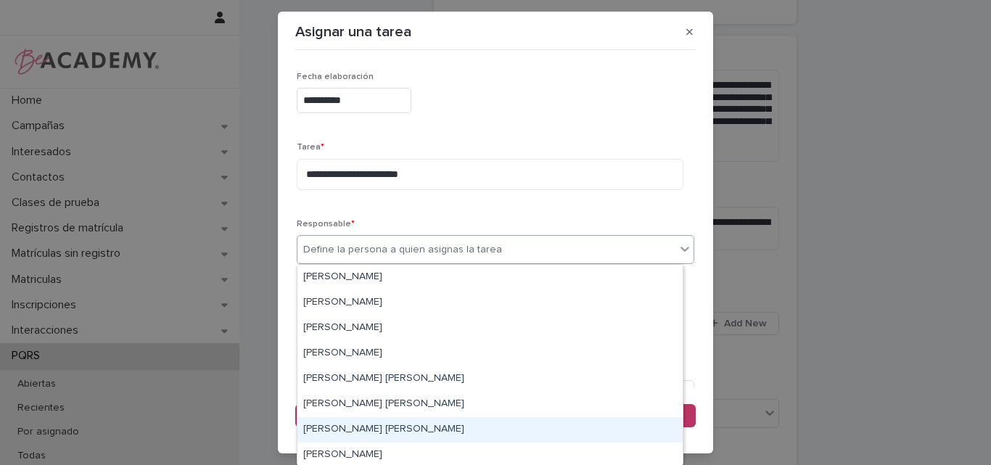
click at [345, 423] on div "Lina Rico Montoya" at bounding box center [490, 429] width 385 height 25
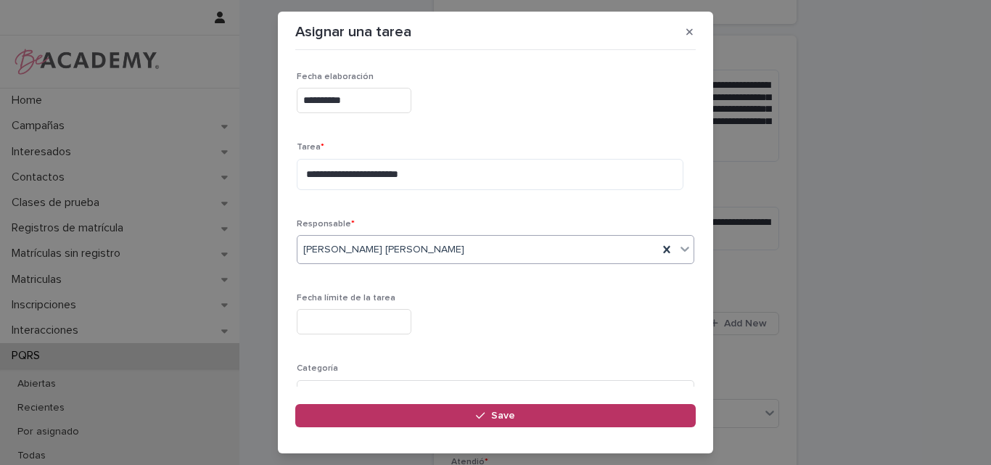
click at [375, 320] on input "text" at bounding box center [354, 321] width 115 height 25
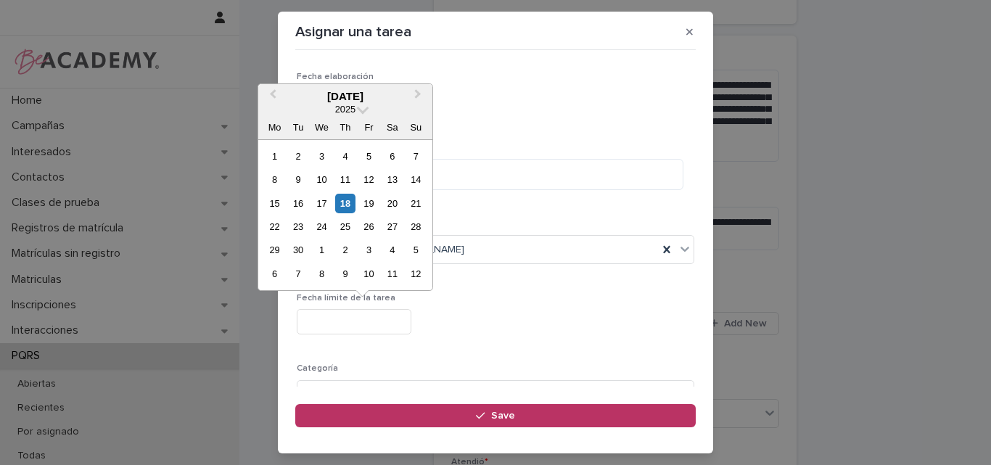
type input "**********"
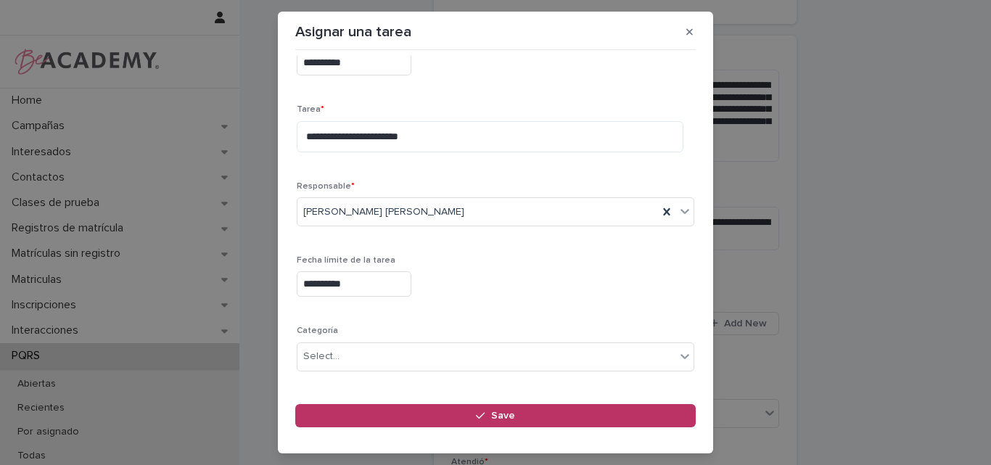
scroll to position [142, 0]
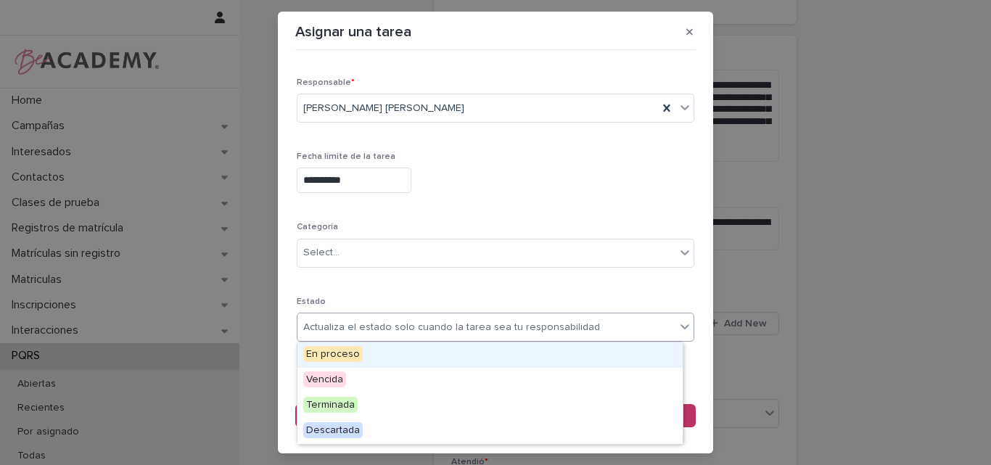
click at [389, 318] on div "Actualiza el estado solo cuando la tarea sea tu responsabilidad" at bounding box center [487, 328] width 378 height 24
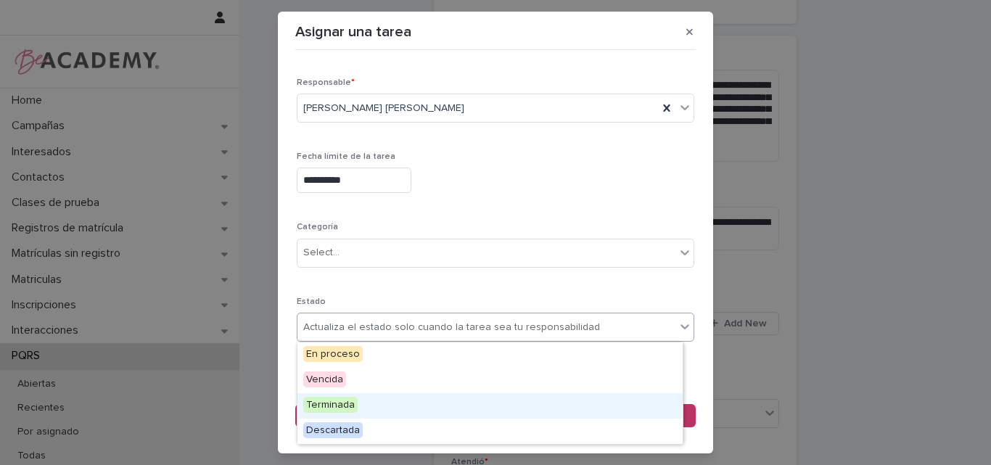
click at [354, 410] on span "Terminada" at bounding box center [330, 405] width 54 height 16
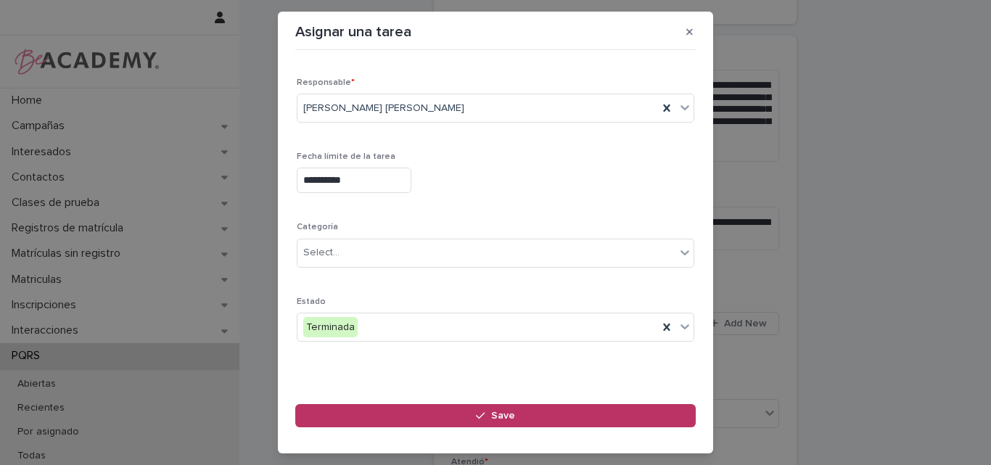
drag, startPoint x: 436, startPoint y: 409, endPoint x: 466, endPoint y: 401, distance: 31.0
click at [437, 409] on button "Save" at bounding box center [495, 415] width 401 height 23
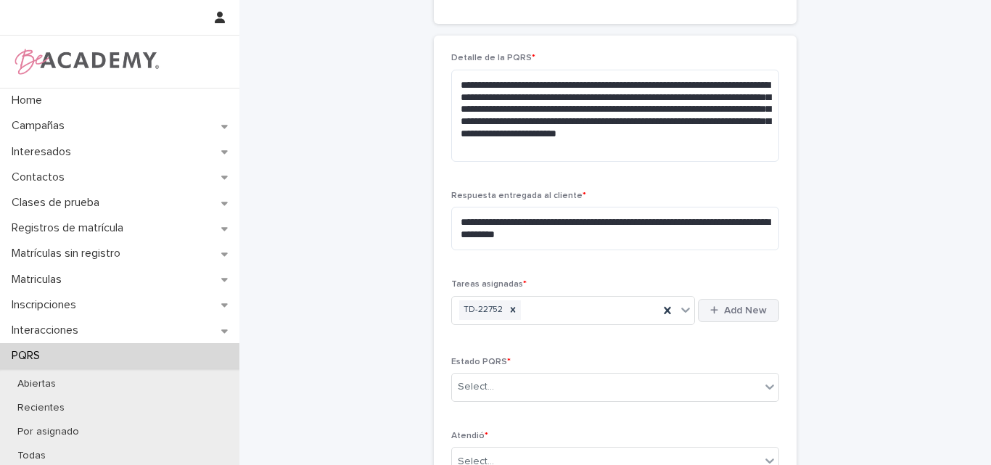
click at [728, 306] on span "Add New" at bounding box center [745, 311] width 43 height 10
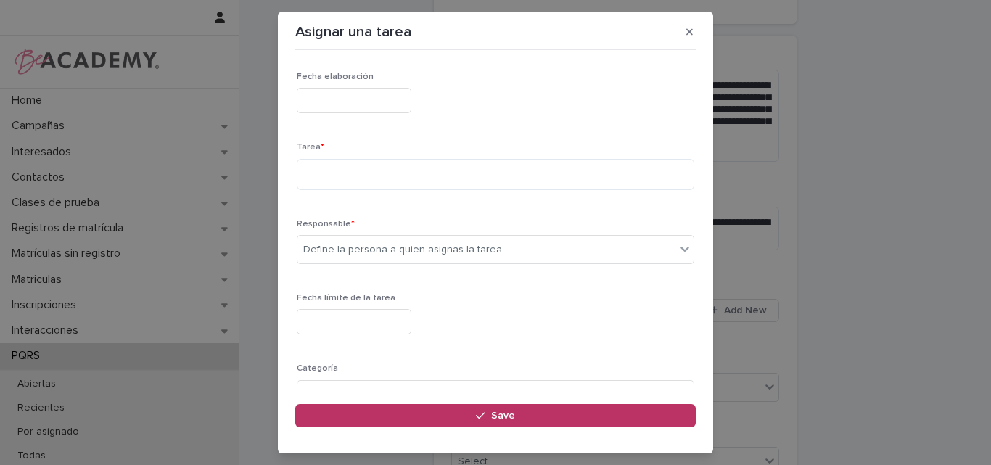
click at [380, 102] on input "text" at bounding box center [354, 100] width 115 height 25
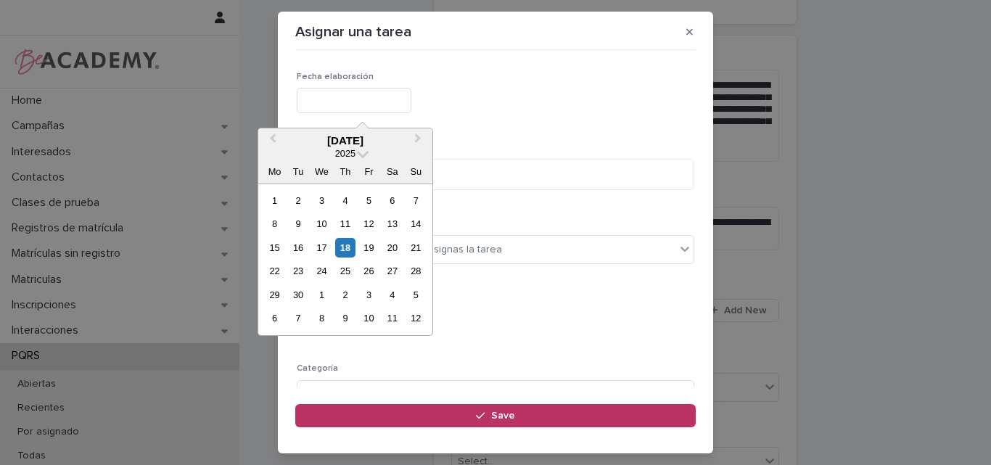
type input "**********"
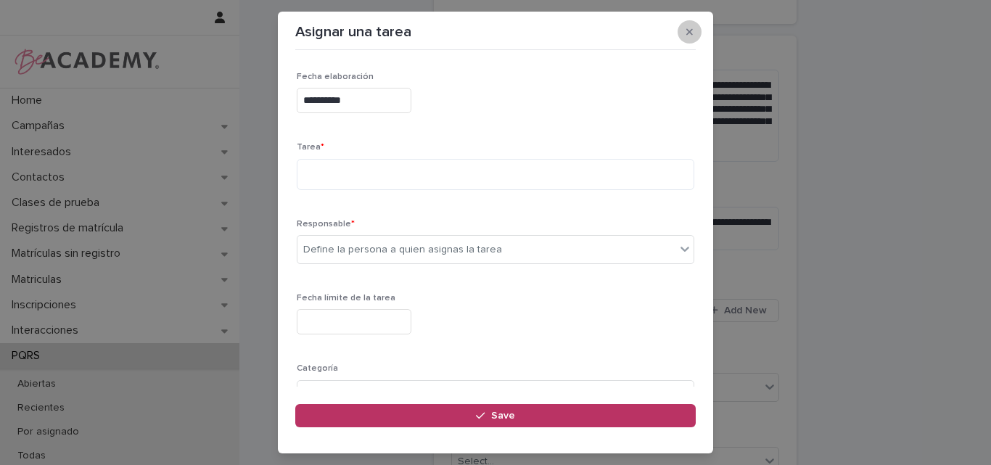
click at [692, 28] on icon "button" at bounding box center [690, 32] width 7 height 10
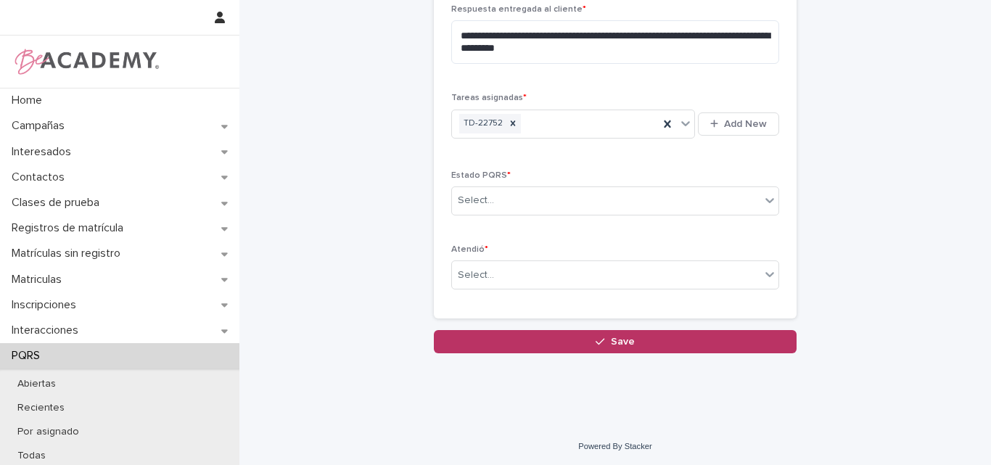
scroll to position [871, 0]
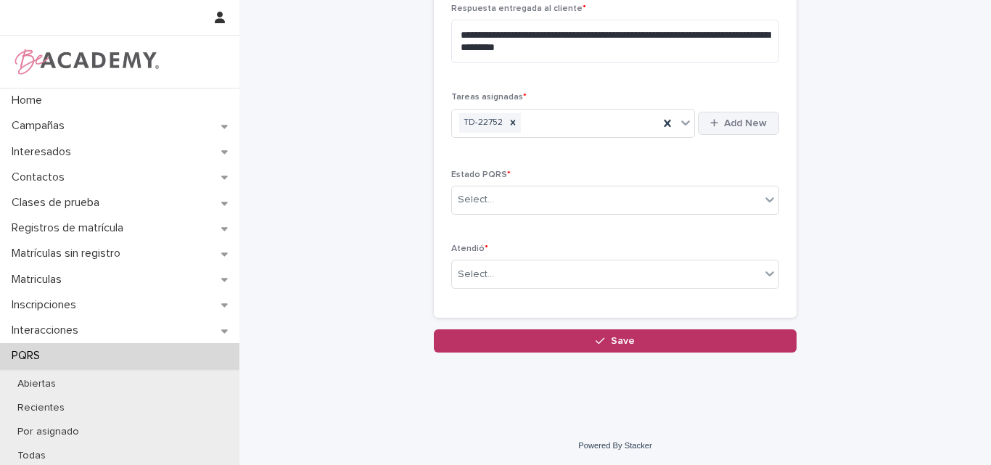
click at [737, 113] on button "Add New" at bounding box center [738, 123] width 81 height 23
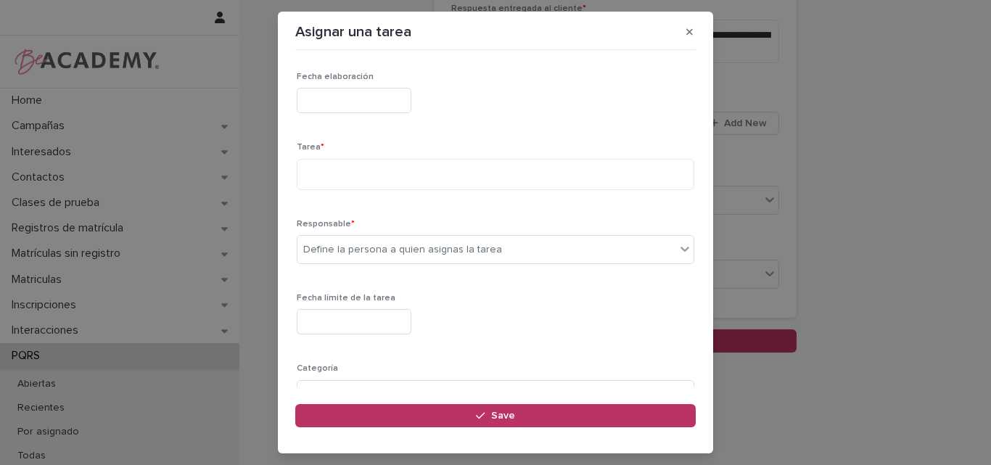
click at [404, 100] on input "text" at bounding box center [354, 100] width 115 height 25
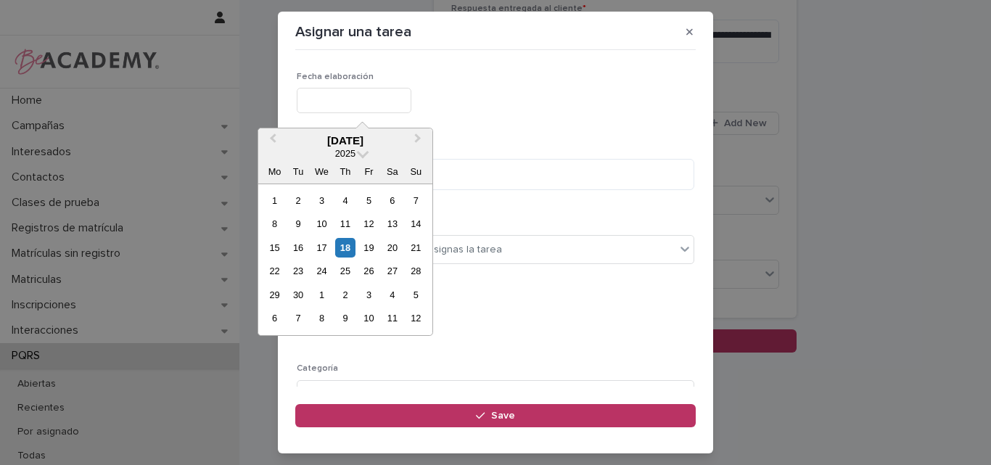
type input "**********"
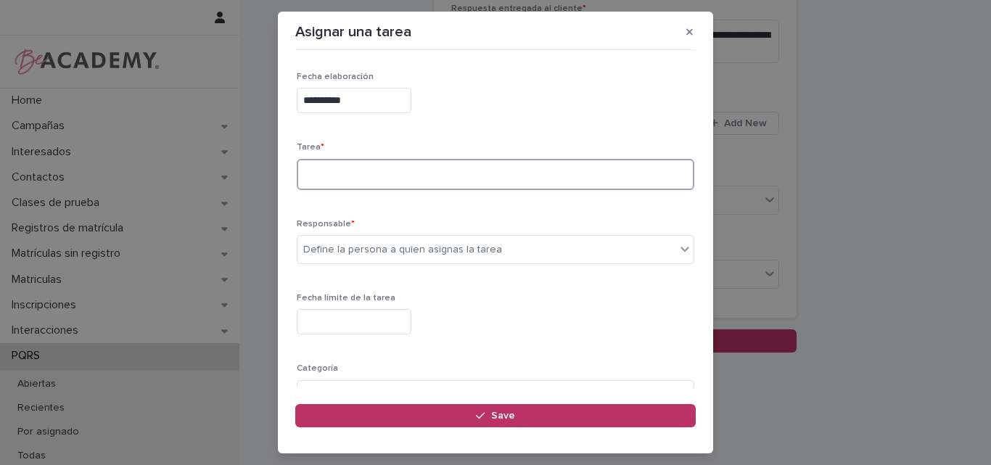
click at [373, 170] on textarea at bounding box center [496, 174] width 398 height 31
type textarea "**********"
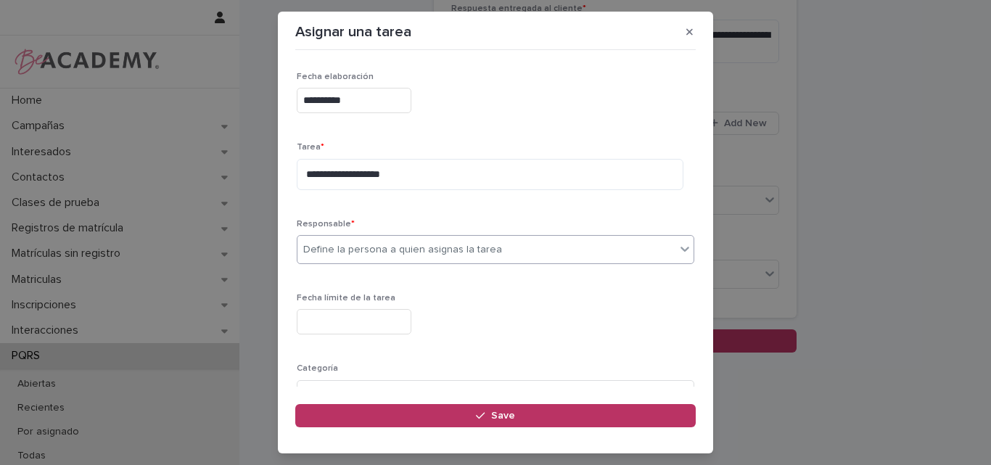
click at [413, 249] on div "Define la persona a quien asignas la tarea" at bounding box center [402, 249] width 199 height 15
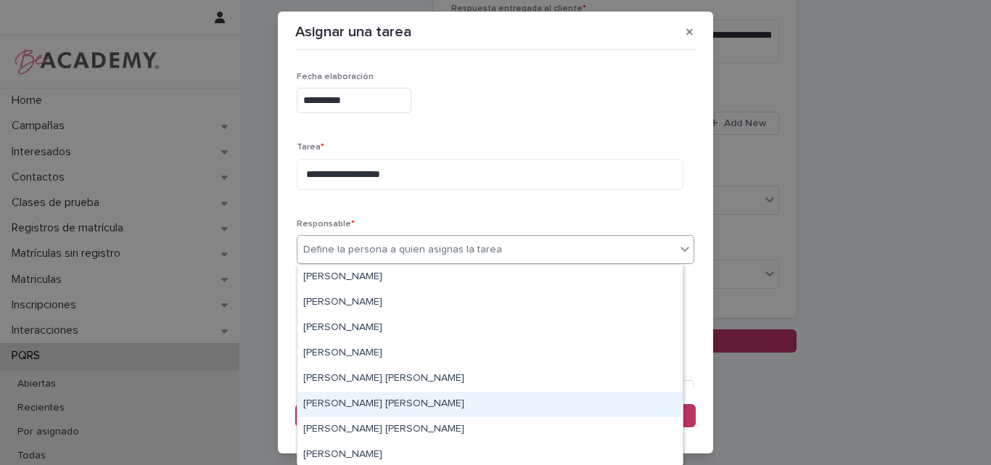
click at [363, 403] on div "Leidy Mesa Alvarez" at bounding box center [490, 404] width 385 height 25
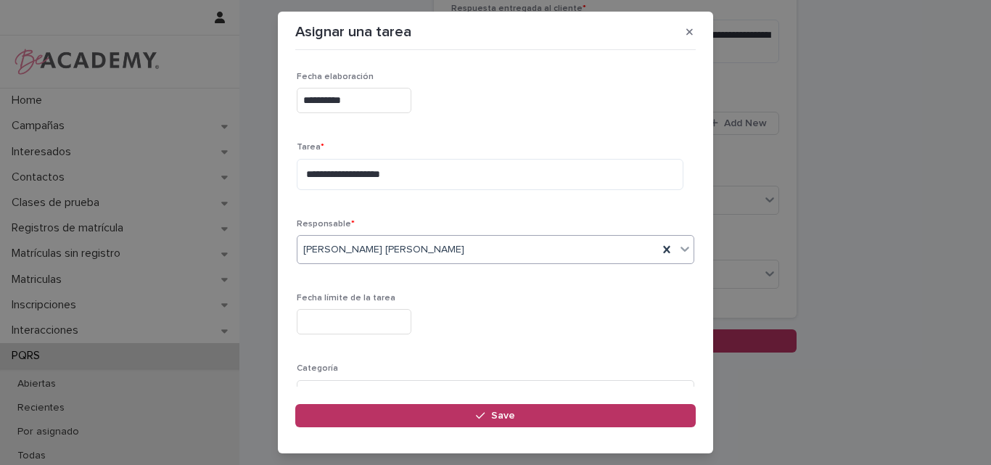
click at [404, 322] on input "text" at bounding box center [354, 321] width 115 height 25
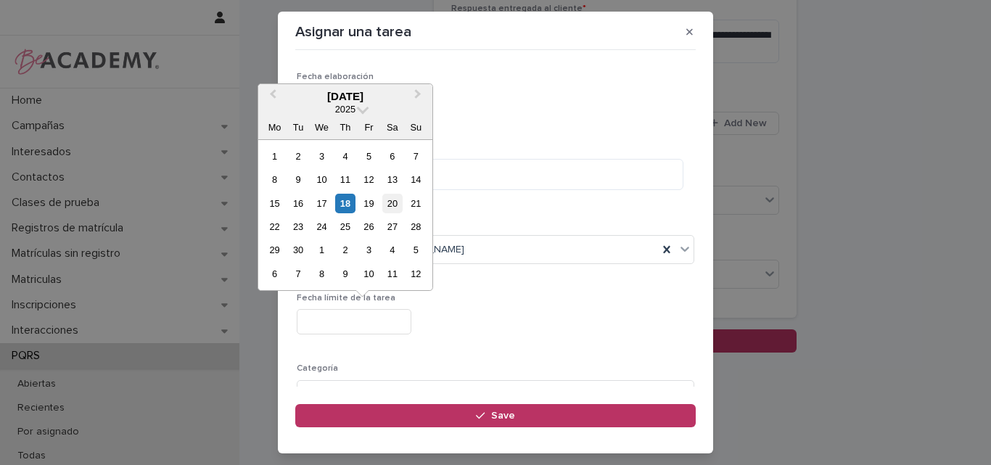
click at [389, 198] on div "20" at bounding box center [393, 204] width 20 height 20
type input "**********"
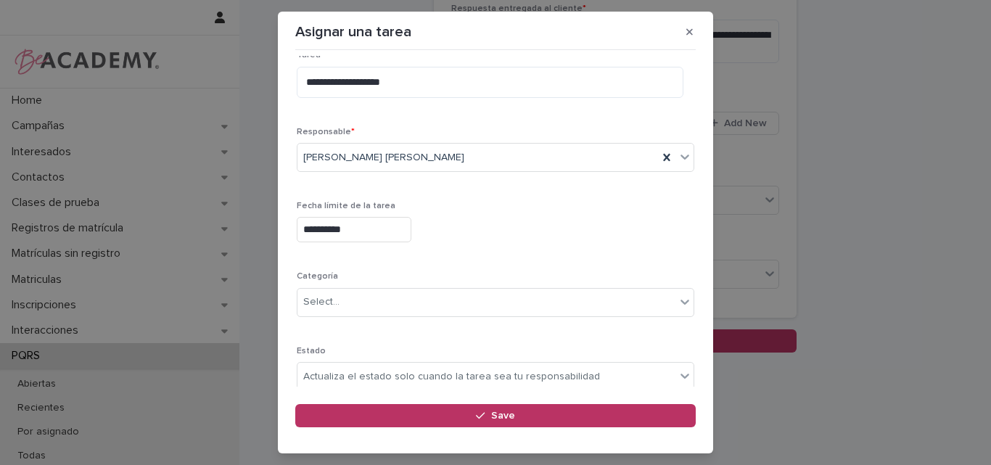
scroll to position [69, 0]
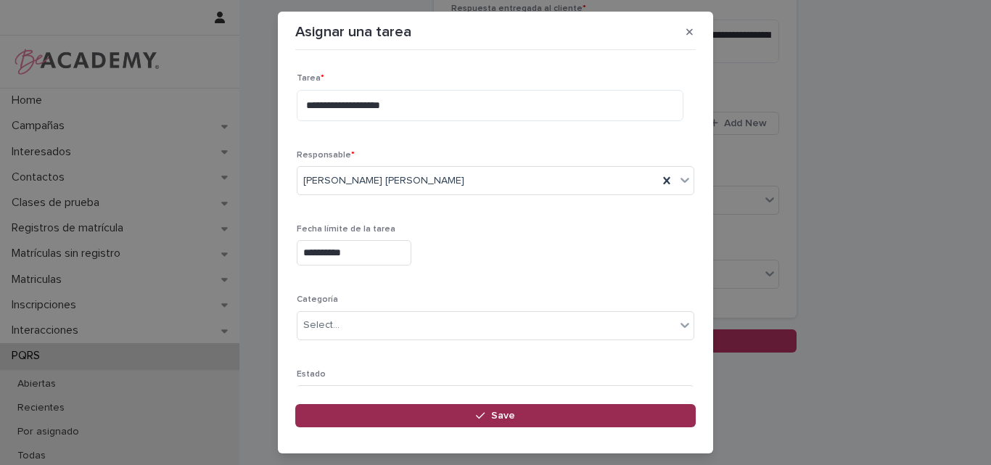
click at [503, 412] on span "Save" at bounding box center [503, 416] width 24 height 10
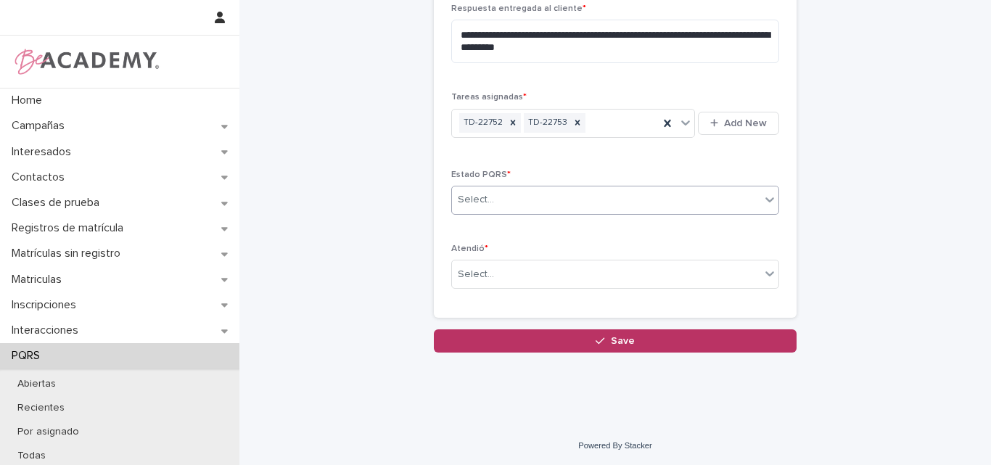
click at [737, 201] on div "Select..." at bounding box center [606, 200] width 308 height 24
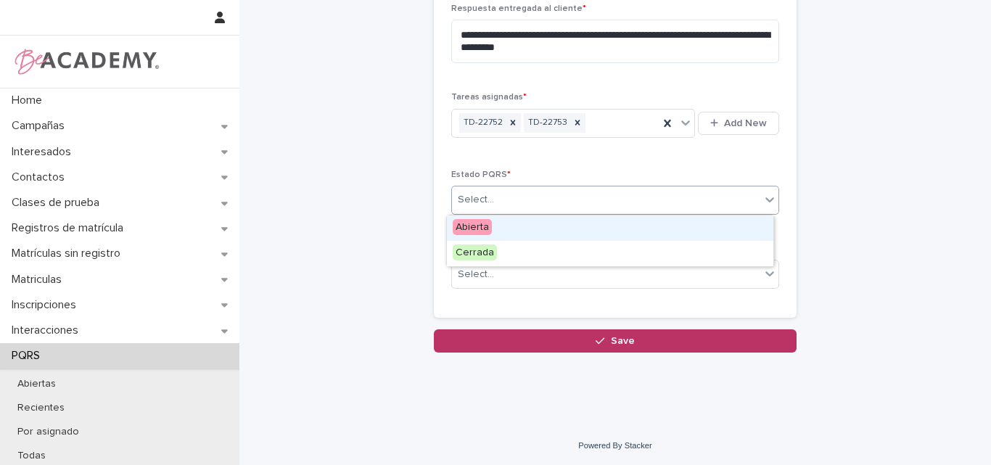
click at [558, 222] on div "Abierta" at bounding box center [610, 228] width 327 height 25
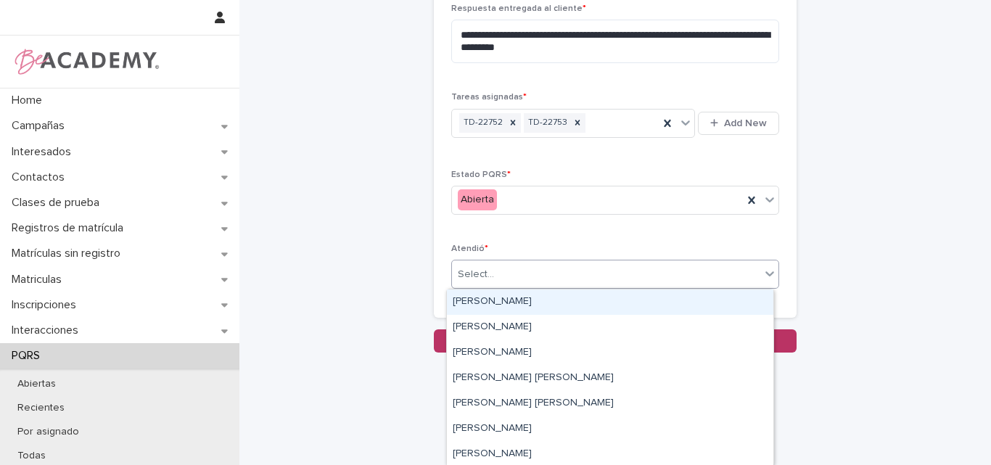
click at [557, 276] on div "Select..." at bounding box center [606, 275] width 308 height 24
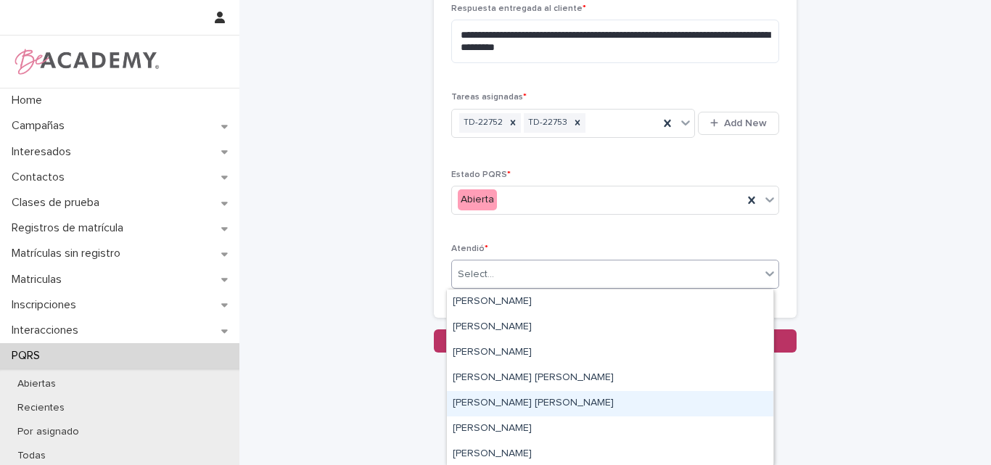
click at [512, 404] on div "Lina Rico Montoya" at bounding box center [610, 403] width 327 height 25
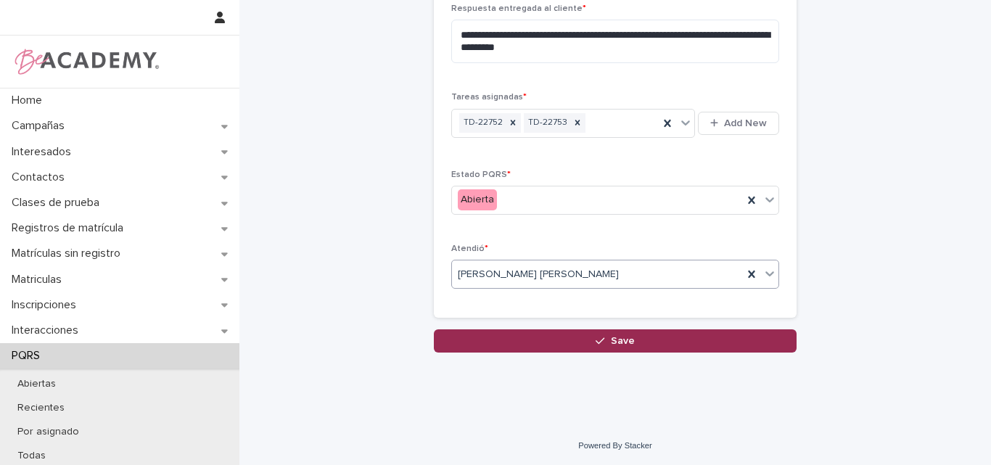
drag, startPoint x: 609, startPoint y: 338, endPoint x: 569, endPoint y: 435, distance: 104.5
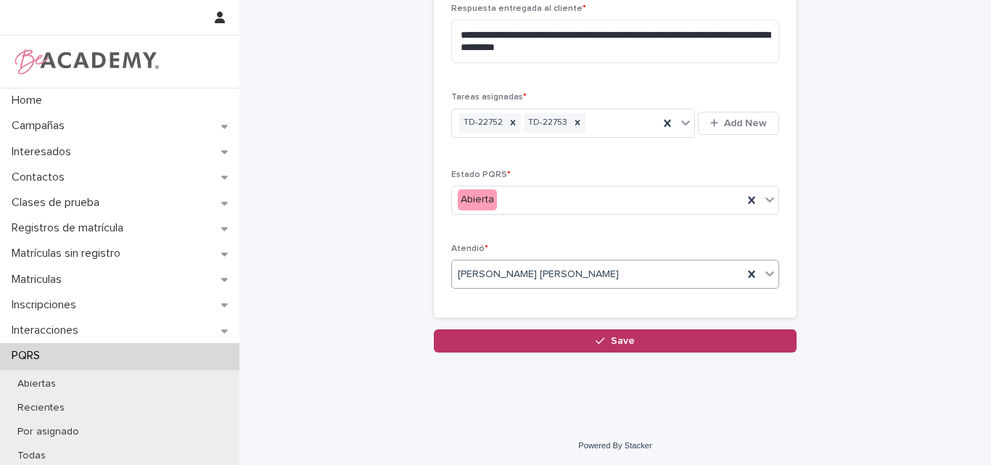
click at [611, 339] on span "Save" at bounding box center [623, 341] width 24 height 10
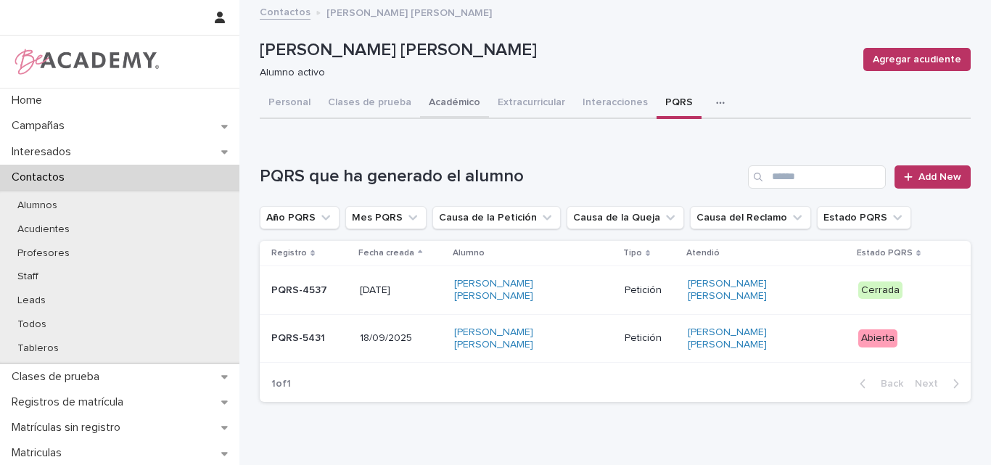
click at [445, 97] on button "Académico" at bounding box center [454, 104] width 69 height 30
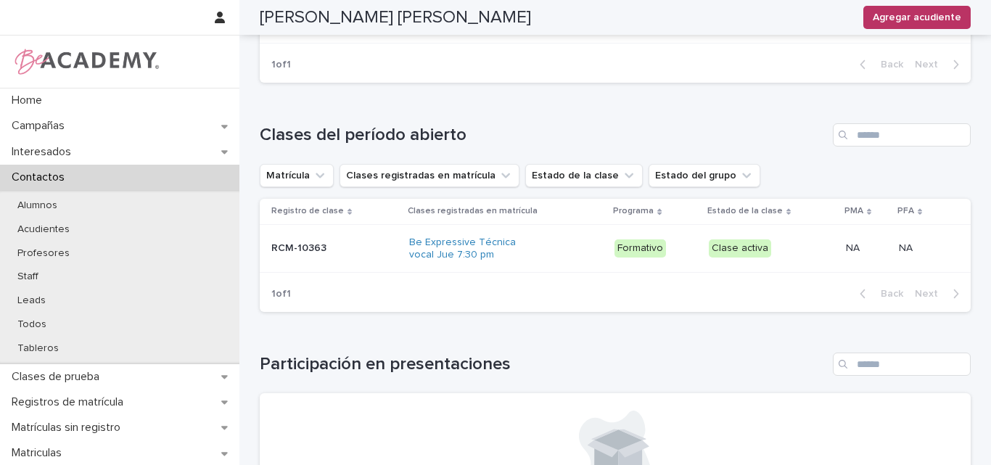
scroll to position [581, 0]
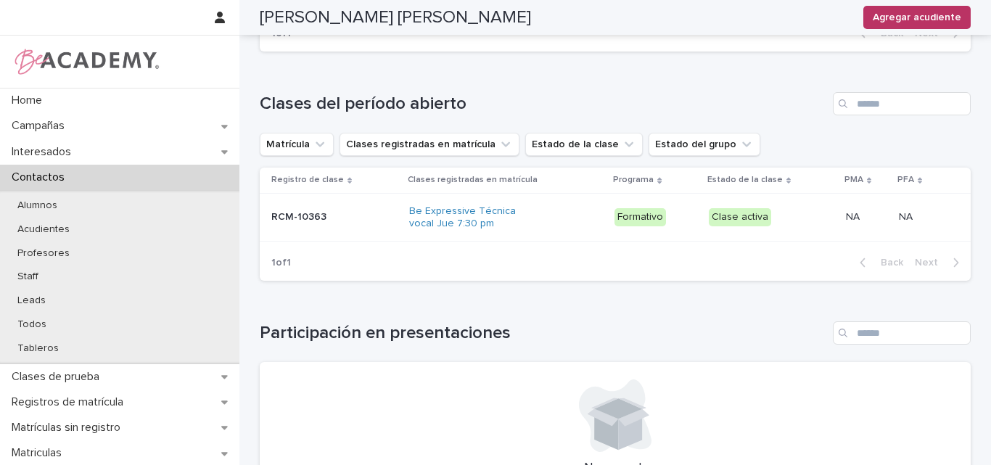
click at [306, 232] on td "RCM-10363 RCM-10363" at bounding box center [332, 217] width 144 height 49
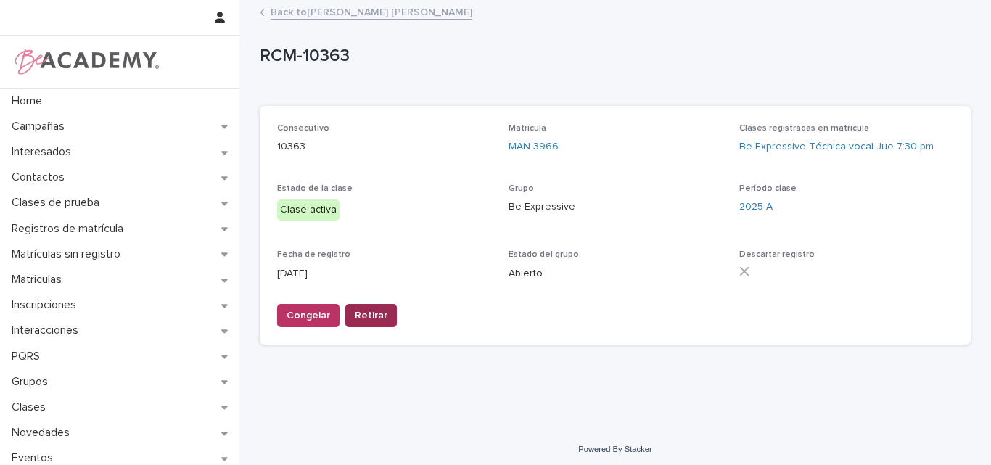
click at [364, 313] on span "Retirar" at bounding box center [371, 315] width 33 height 15
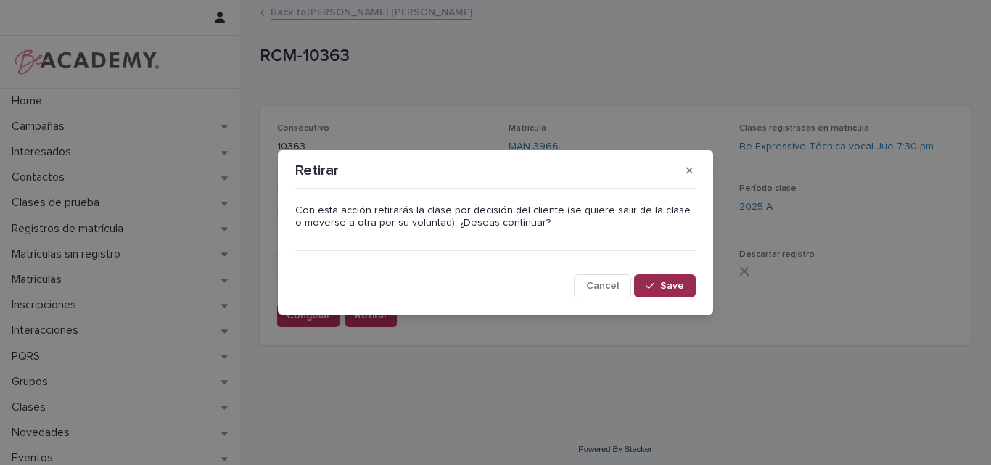
click at [660, 281] on button "Save" at bounding box center [665, 285] width 62 height 23
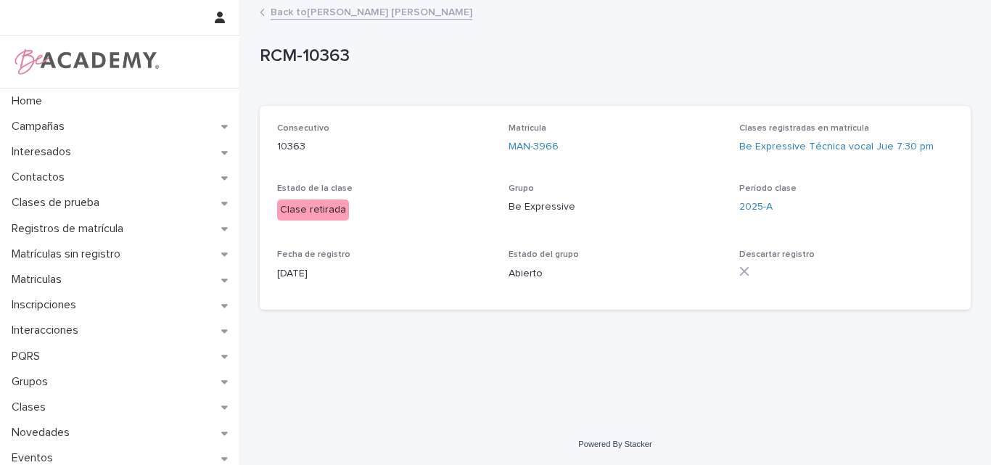
click at [311, 13] on link "Back to Natalia Sanchez Echeverri" at bounding box center [372, 11] width 202 height 17
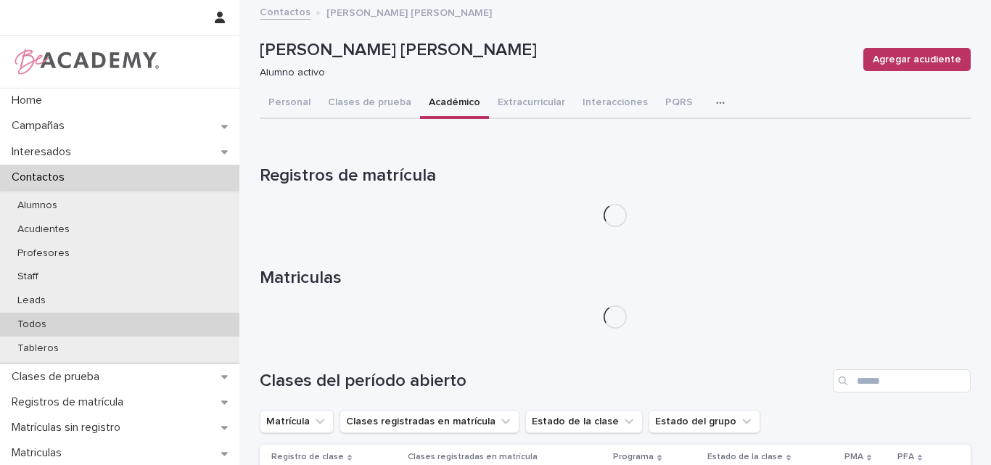
click at [35, 320] on p "Todos" at bounding box center [32, 325] width 52 height 12
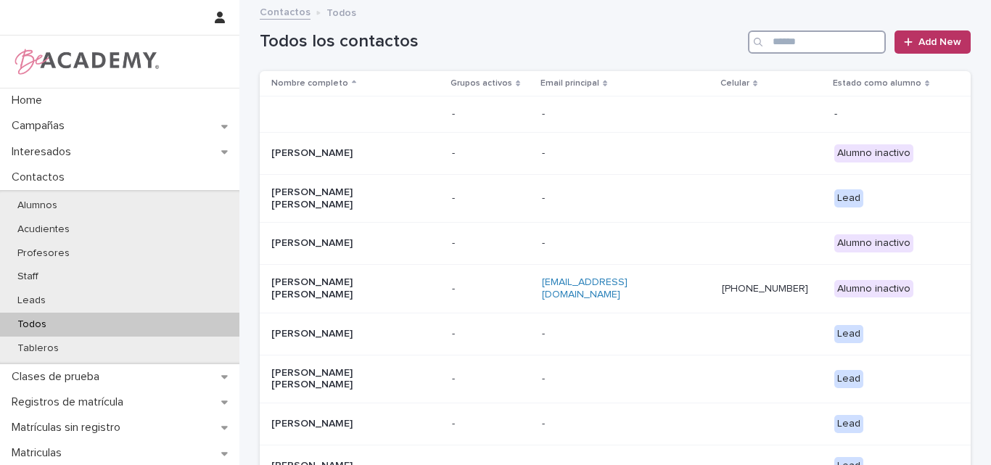
click at [801, 43] on input "Search" at bounding box center [817, 41] width 138 height 23
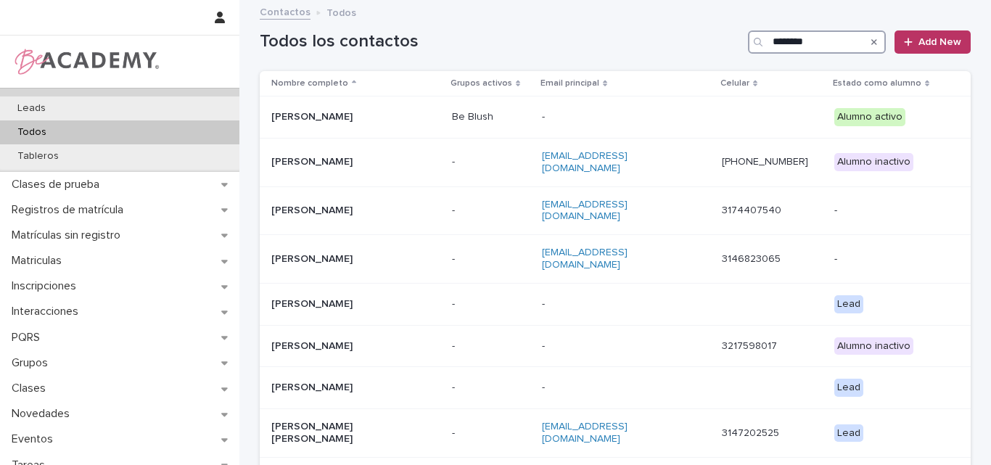
scroll to position [256, 0]
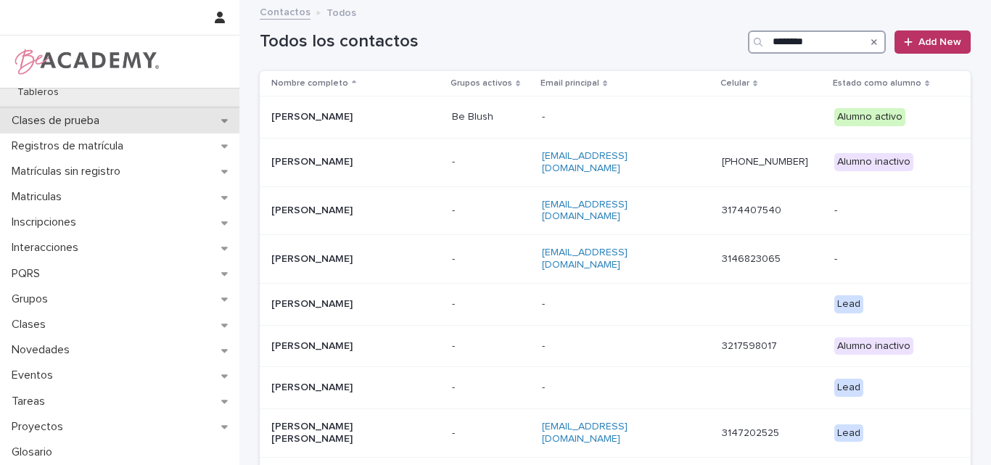
type input "*******"
click at [39, 109] on div "Clases de prueba" at bounding box center [120, 120] width 240 height 25
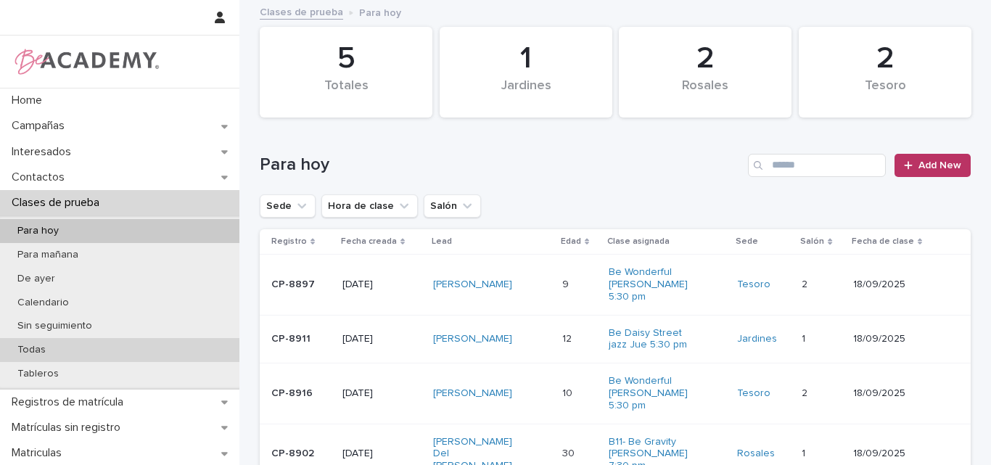
click at [55, 350] on p "Todas" at bounding box center [32, 350] width 52 height 12
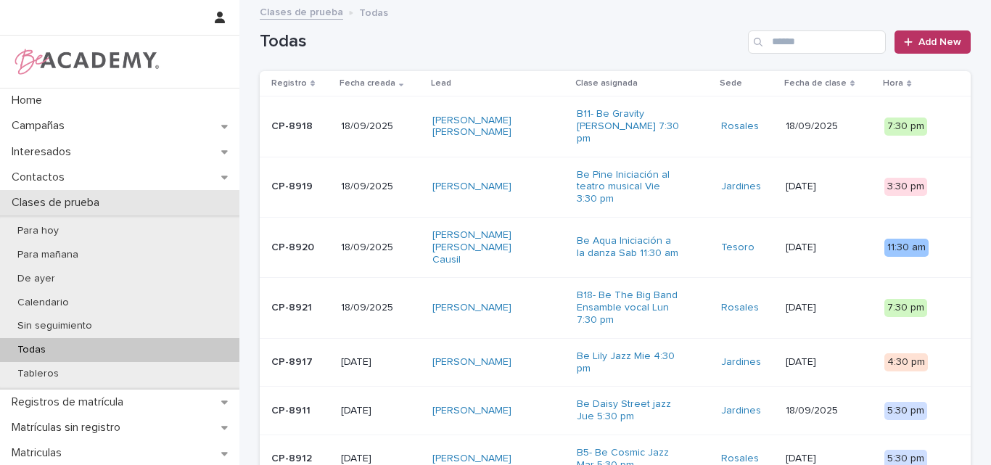
click at [54, 200] on p "Clases de prueba" at bounding box center [58, 203] width 105 height 14
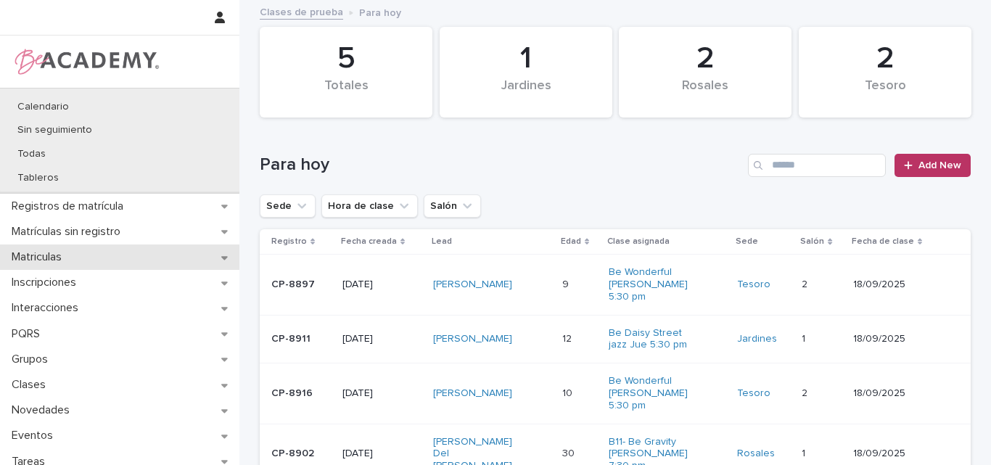
scroll to position [218, 0]
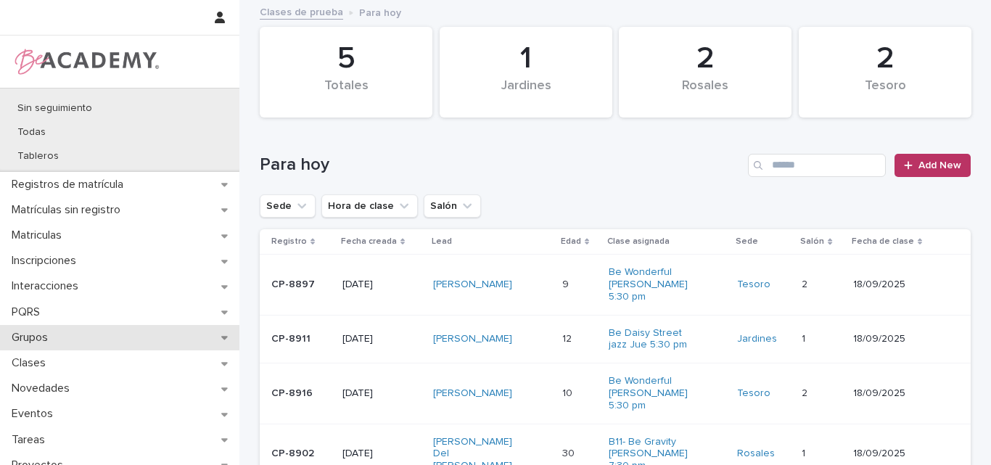
click at [108, 336] on div "Grupos" at bounding box center [120, 337] width 240 height 25
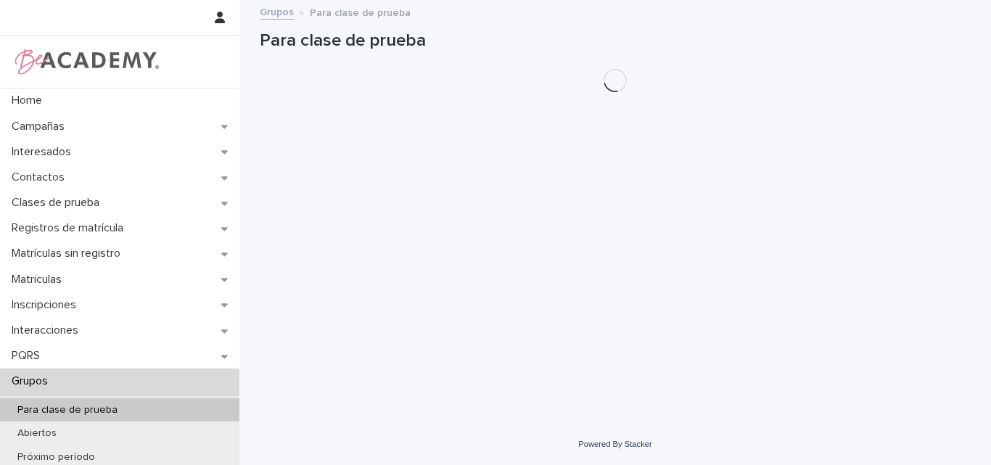
click at [89, 411] on p "Para clase de prueba" at bounding box center [67, 410] width 123 height 12
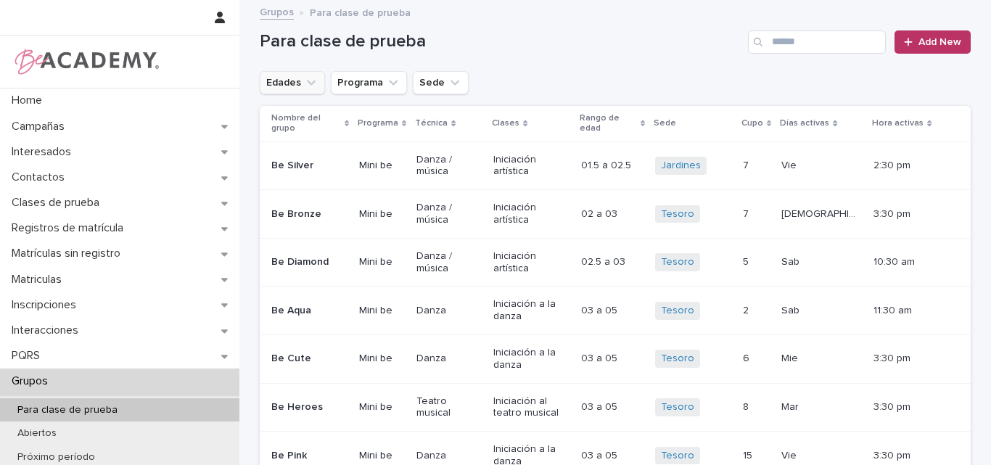
click at [307, 78] on icon "Edades" at bounding box center [311, 82] width 15 height 15
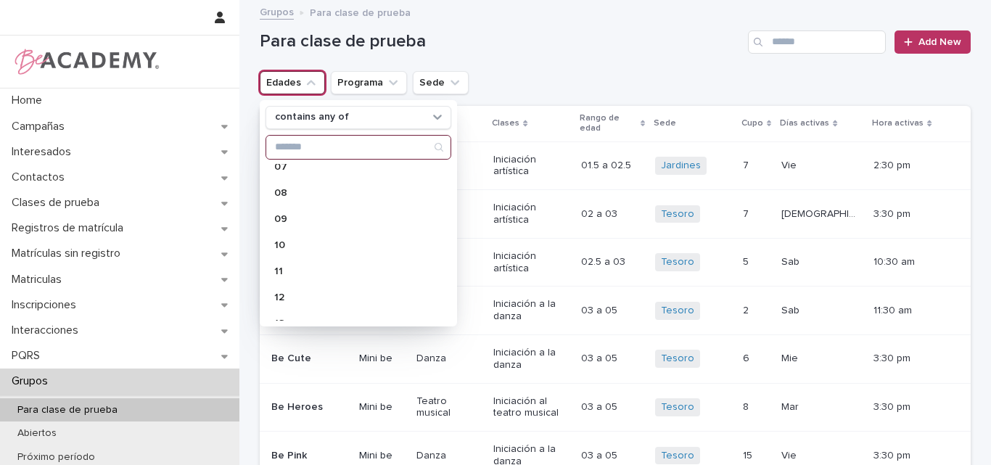
scroll to position [290, 0]
click at [290, 300] on p "15" at bounding box center [351, 303] width 154 height 10
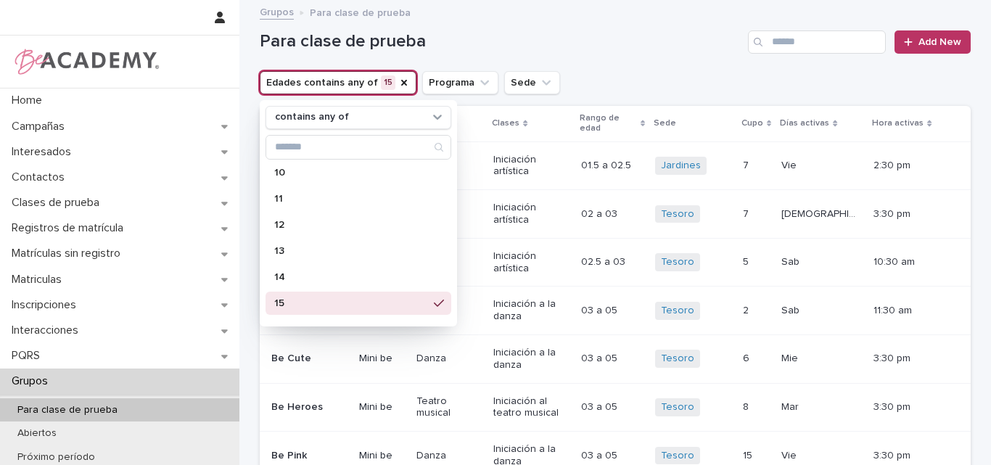
click at [557, 63] on div "Para clase de prueba Add New" at bounding box center [615, 36] width 711 height 70
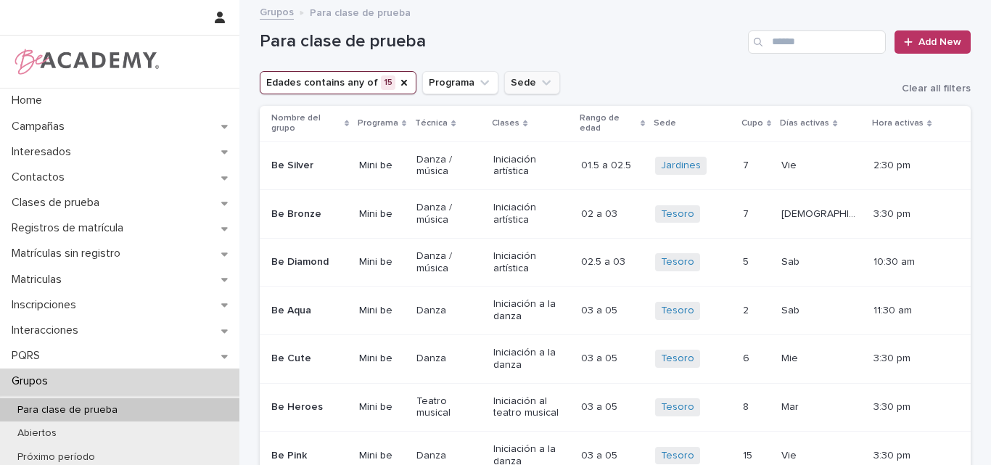
click at [542, 81] on icon "Sede" at bounding box center [546, 82] width 9 height 5
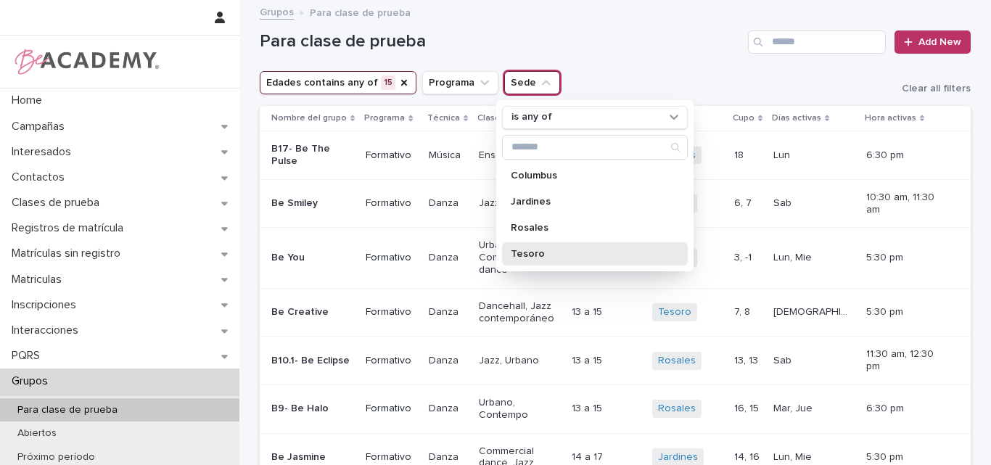
click at [536, 250] on p "Tesoro" at bounding box center [588, 254] width 154 height 10
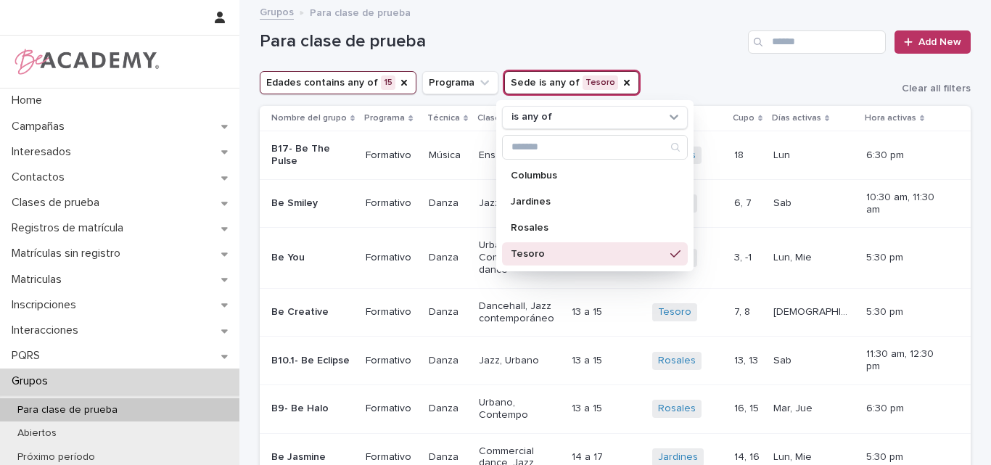
click at [650, 62] on div "Para clase de prueba Add New" at bounding box center [615, 36] width 711 height 70
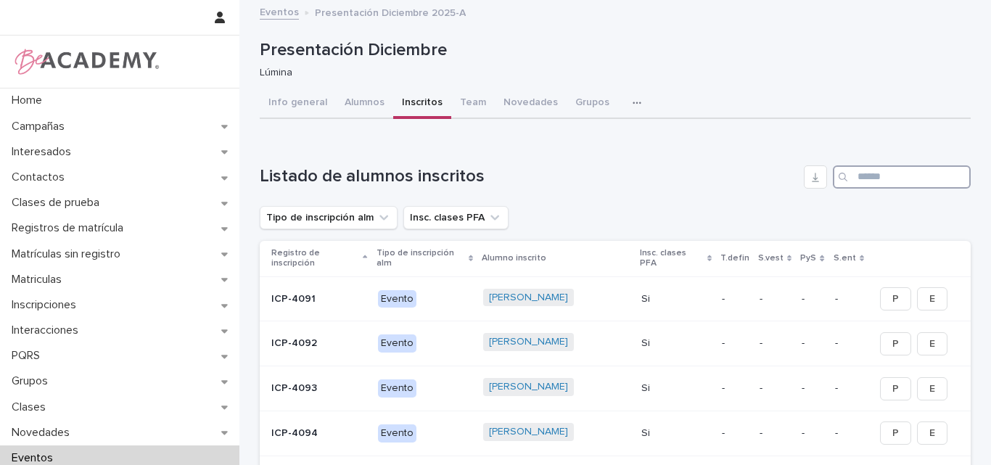
click at [878, 178] on input "Search" at bounding box center [902, 176] width 138 height 23
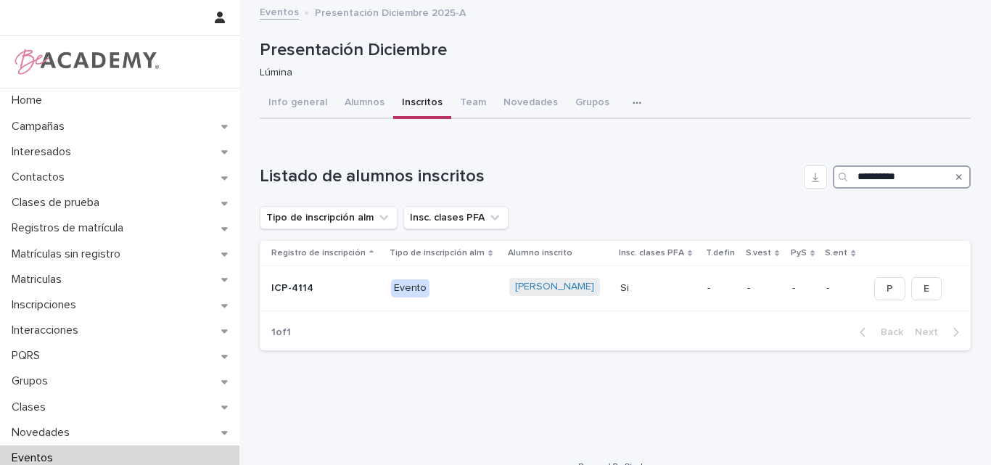
type input "**********"
click at [957, 178] on icon "Search" at bounding box center [960, 177] width 6 height 6
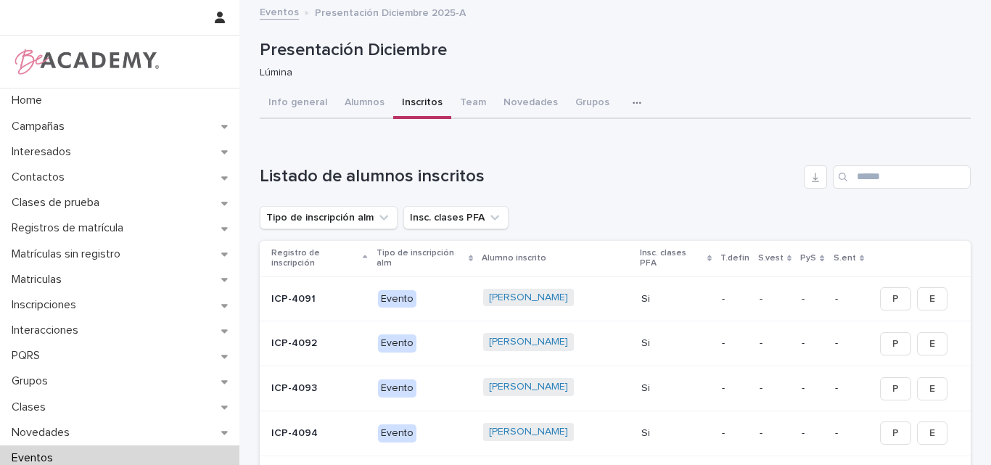
click at [701, 141] on div "Loading... Saving… Listado de alumnos inscritos Tipo de inscripción alm Insc. c…" at bounding box center [615, 462] width 711 height 653
click at [886, 178] on input "Search" at bounding box center [902, 176] width 138 height 23
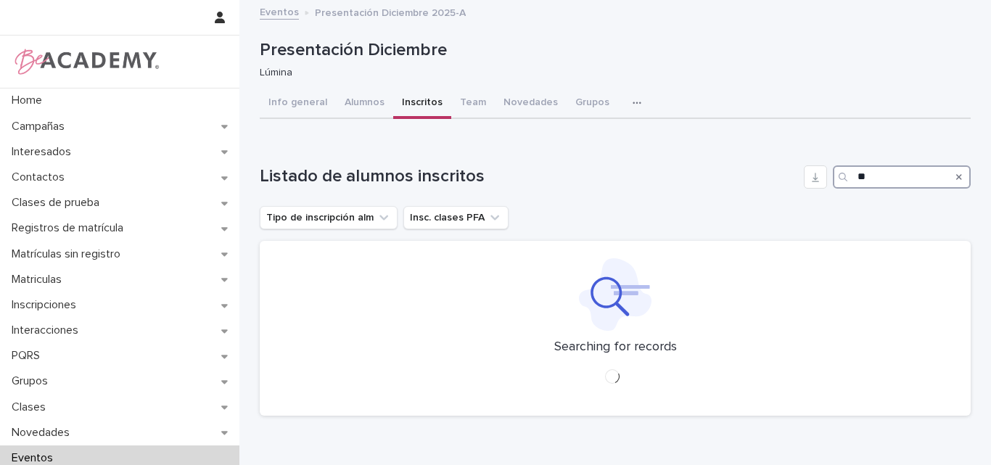
type input "*"
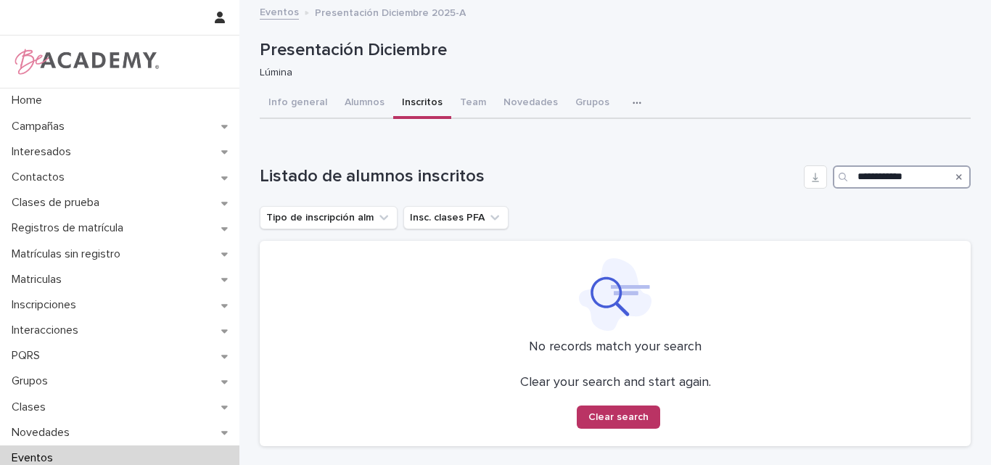
type input "**********"
click at [957, 173] on icon "Search" at bounding box center [960, 177] width 6 height 9
